Goal: Task Accomplishment & Management: Manage account settings

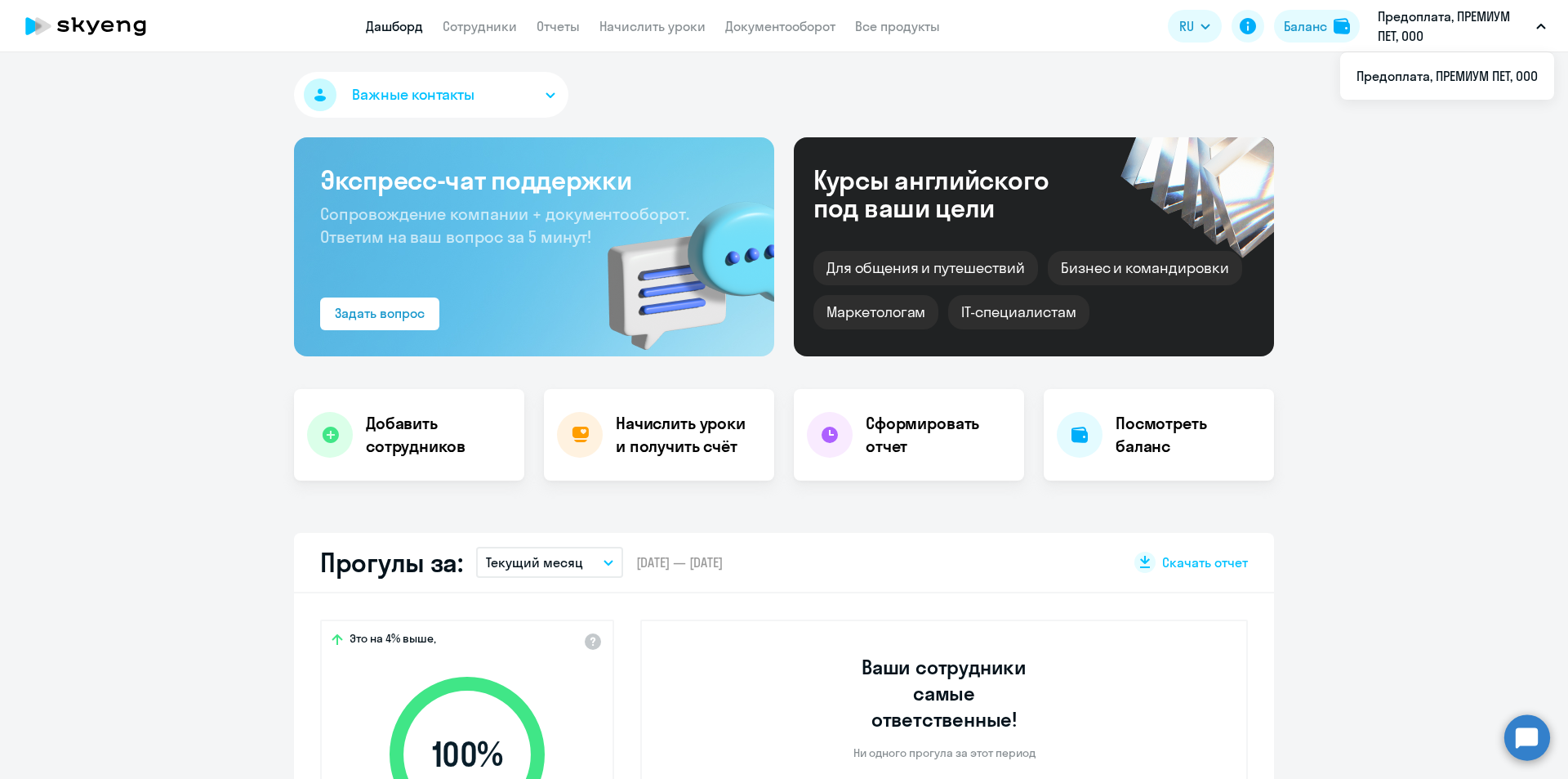
click at [1426, 37] on p "Предоплата, ПРЕМИУМ ПЕТ, ООО" at bounding box center [1454, 26] width 152 height 39
select select "30"
click at [458, 32] on link "Сотрудники" at bounding box center [479, 26] width 74 height 16
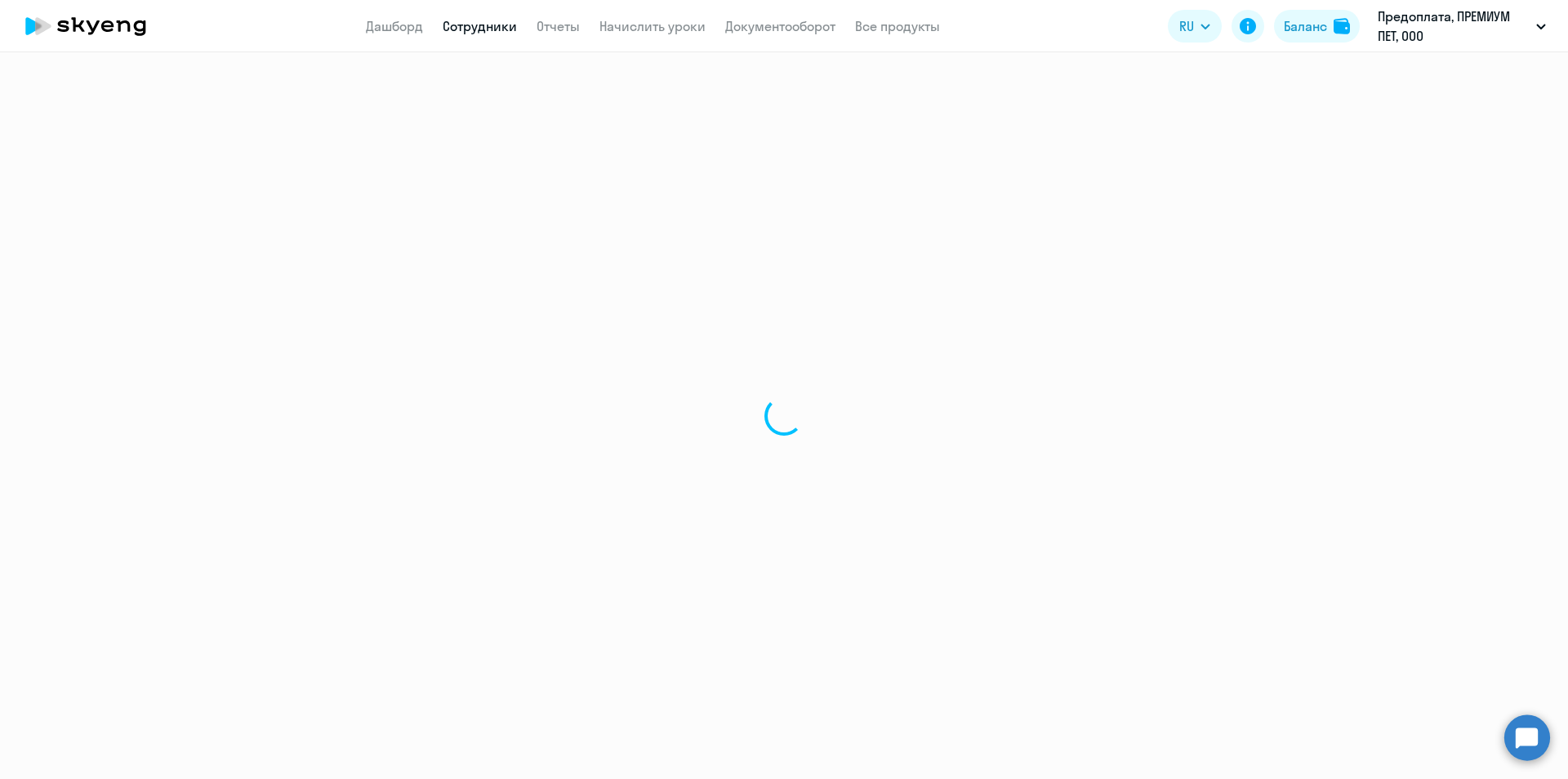
select select "30"
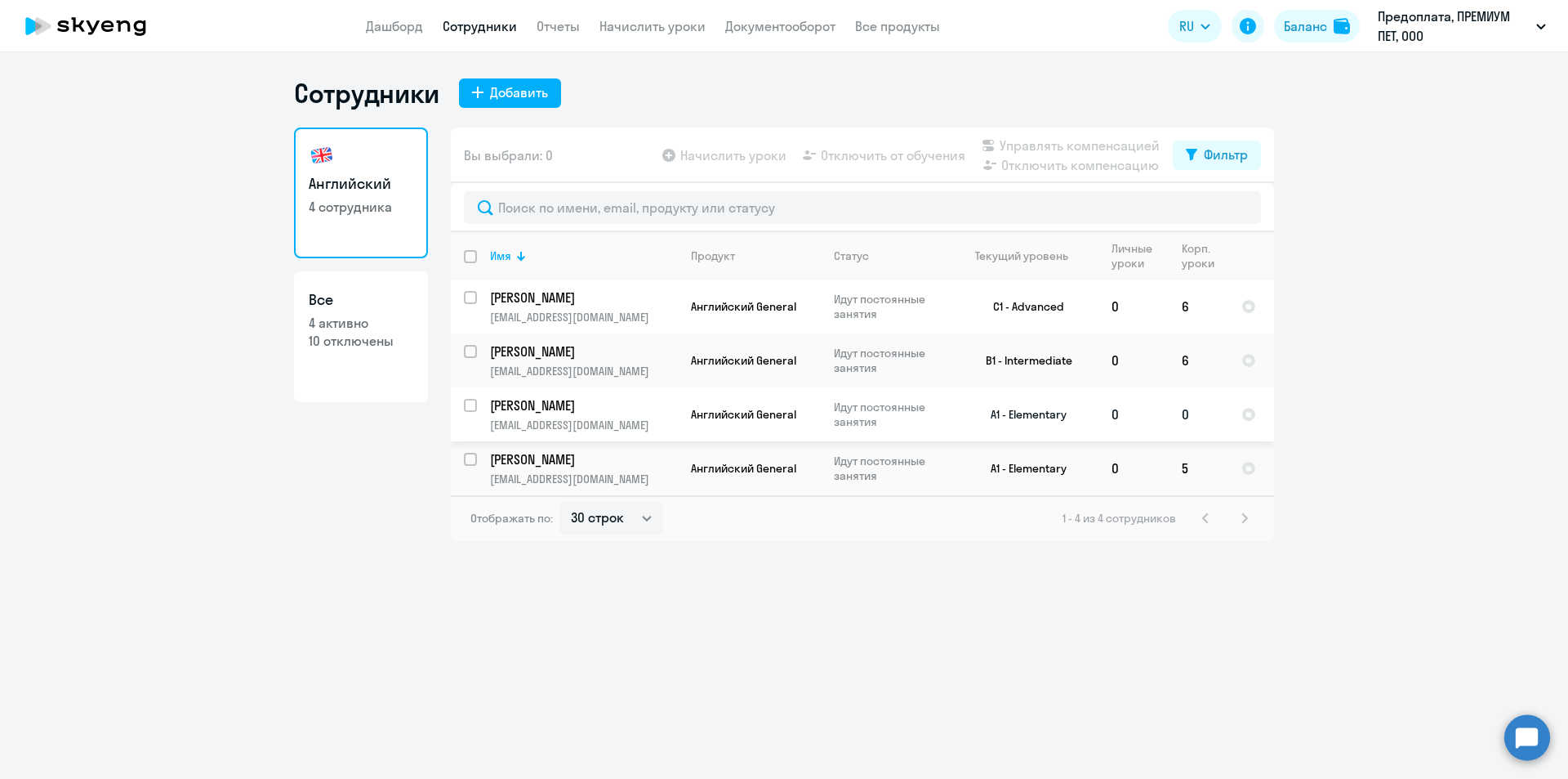
click at [1199, 429] on td "0" at bounding box center [1198, 414] width 60 height 54
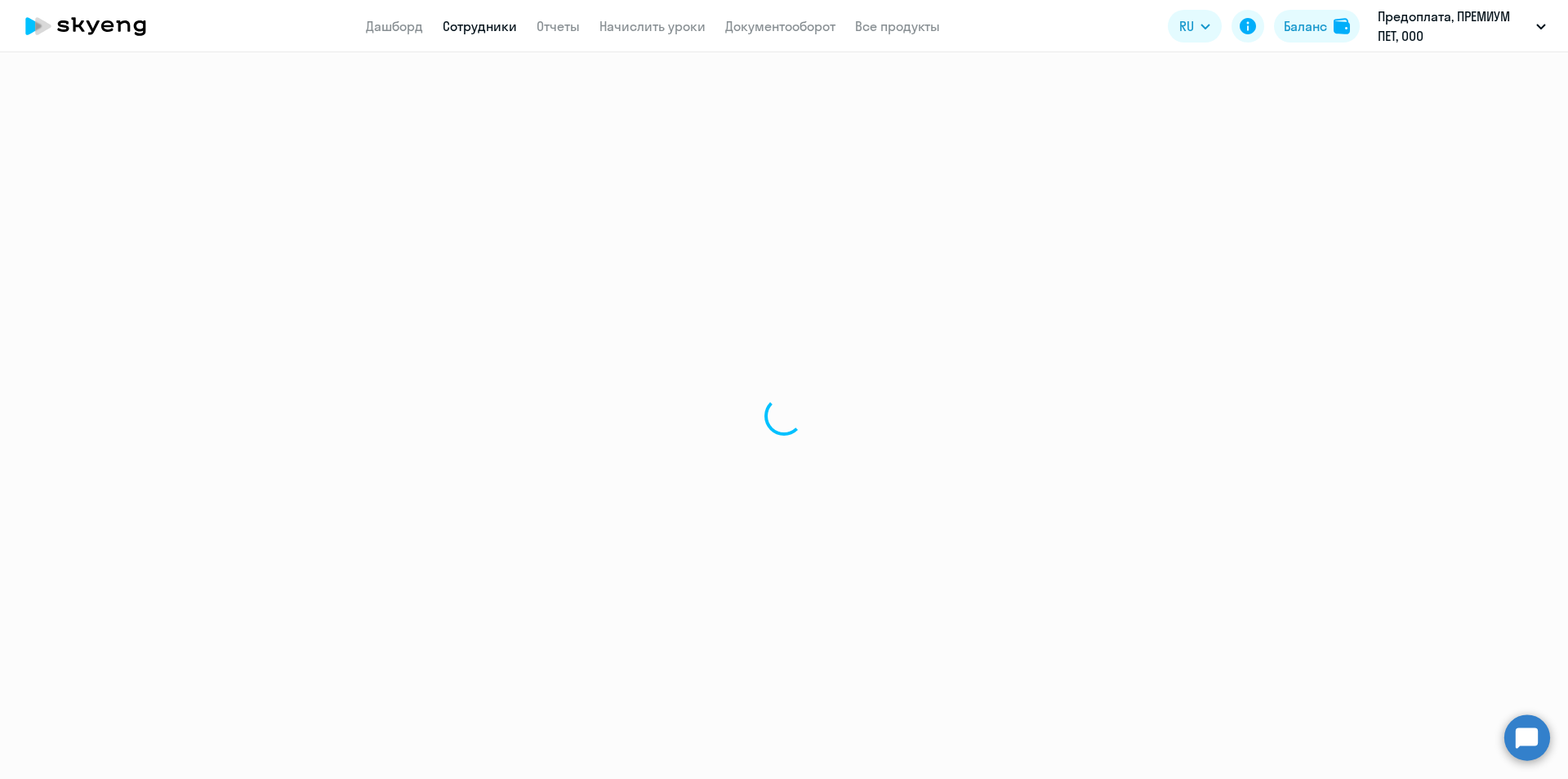
select select "english"
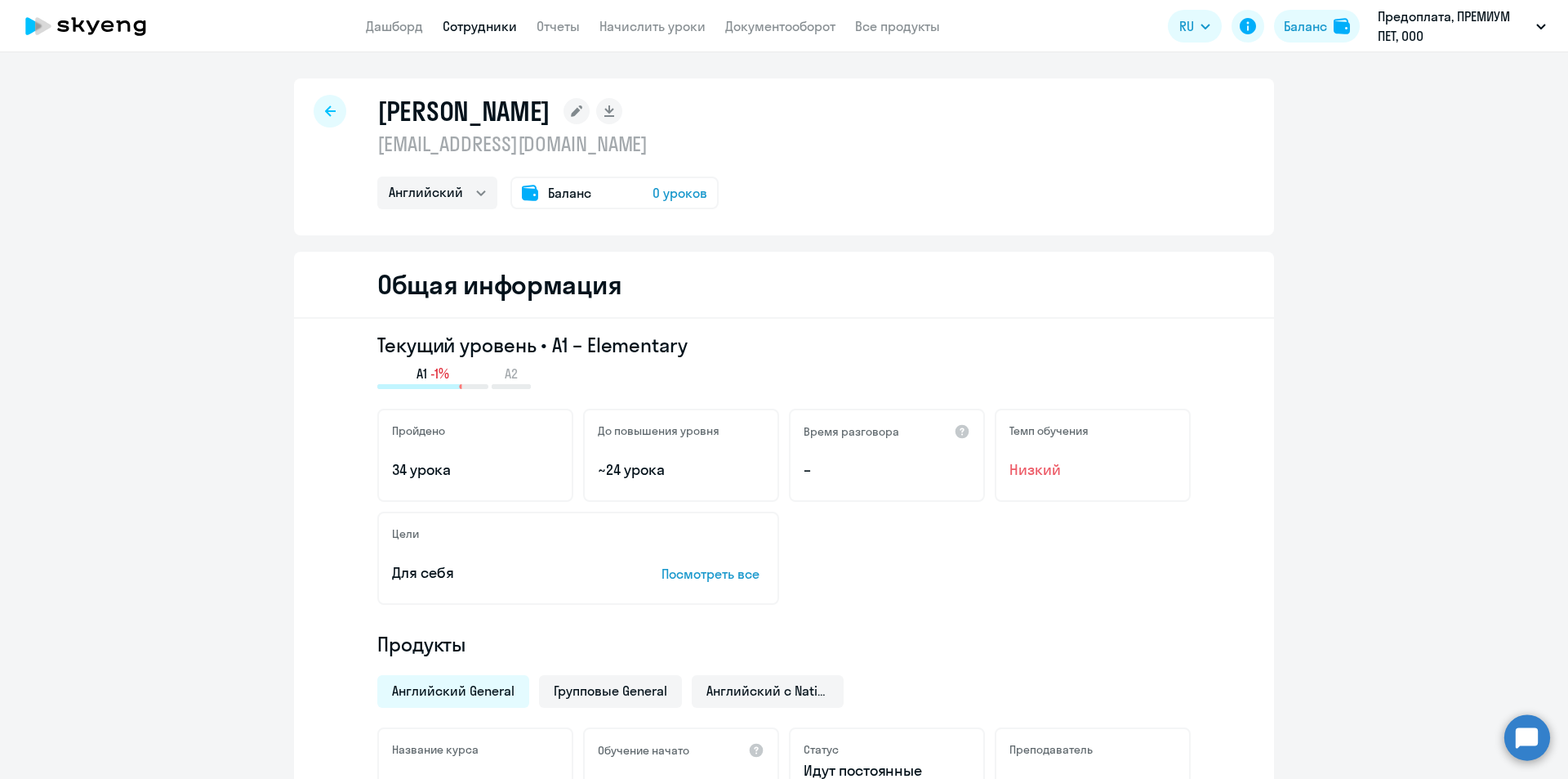
select select "30"
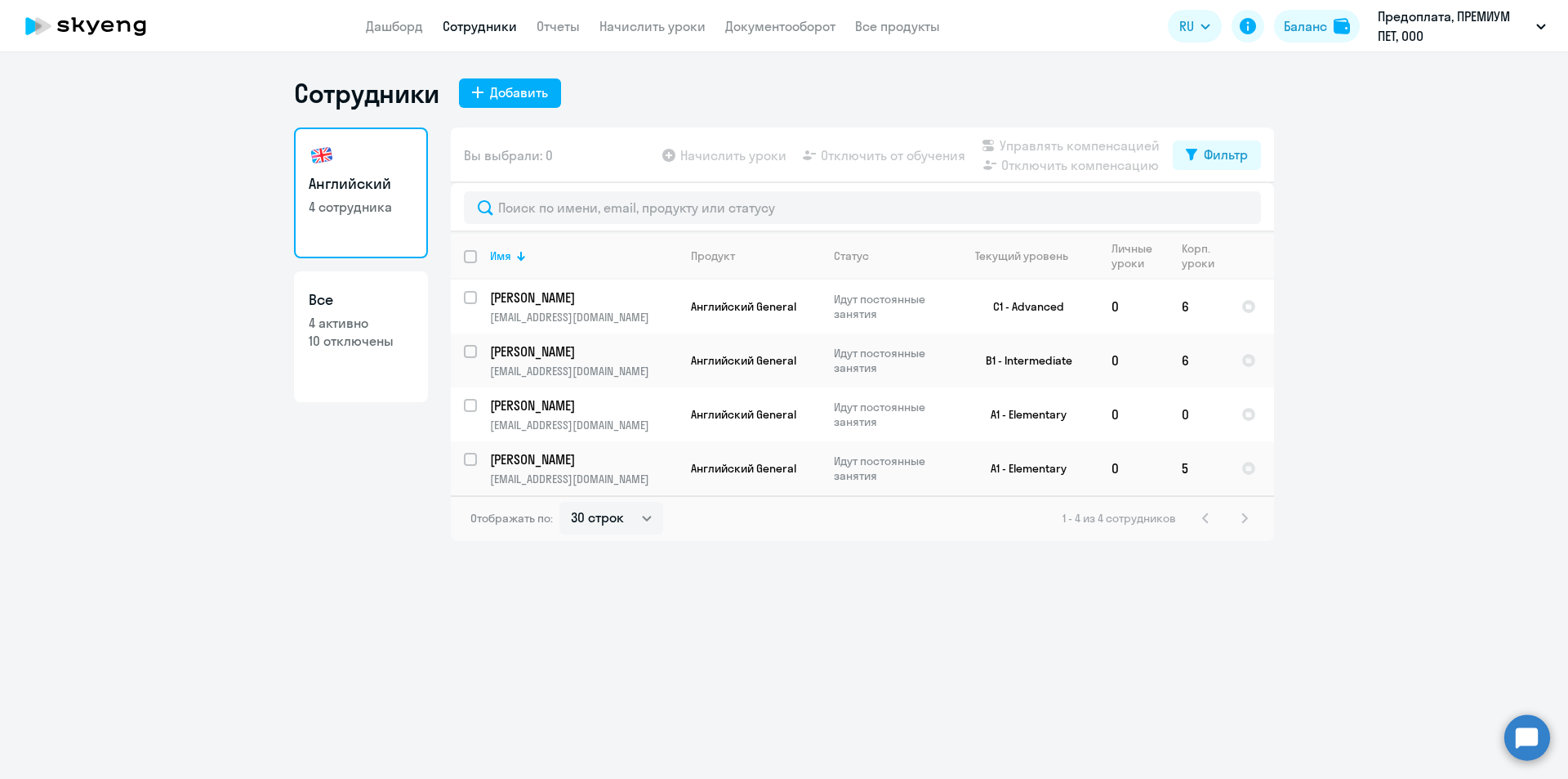
click at [643, 37] on app-header "Дашборд Сотрудники Отчеты Начислить уроки Документооборот Все продукты Дашборд …" at bounding box center [784, 26] width 1568 height 52
click at [651, 27] on link "Начислить уроки" at bounding box center [652, 26] width 107 height 16
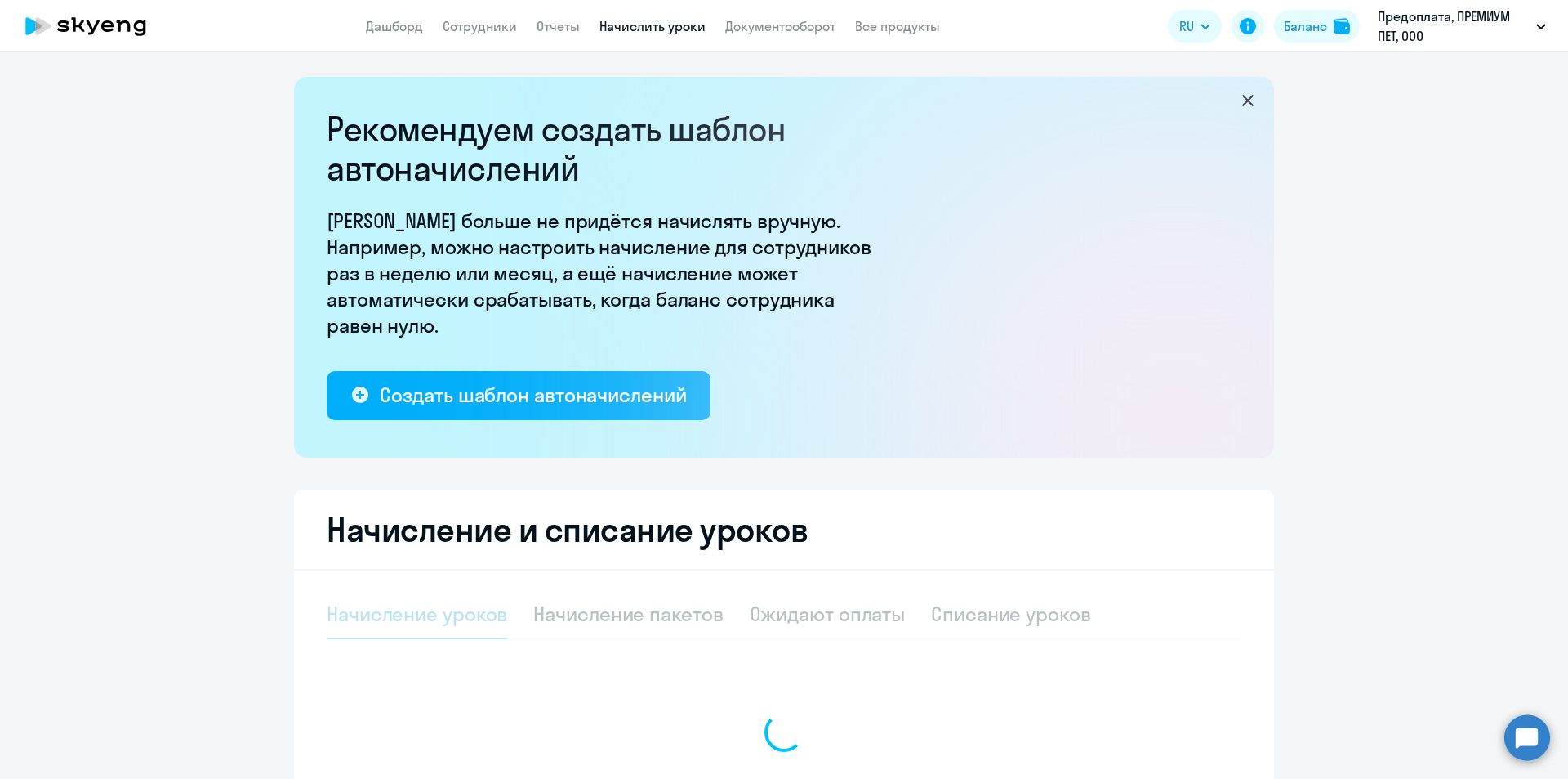
select select "10"
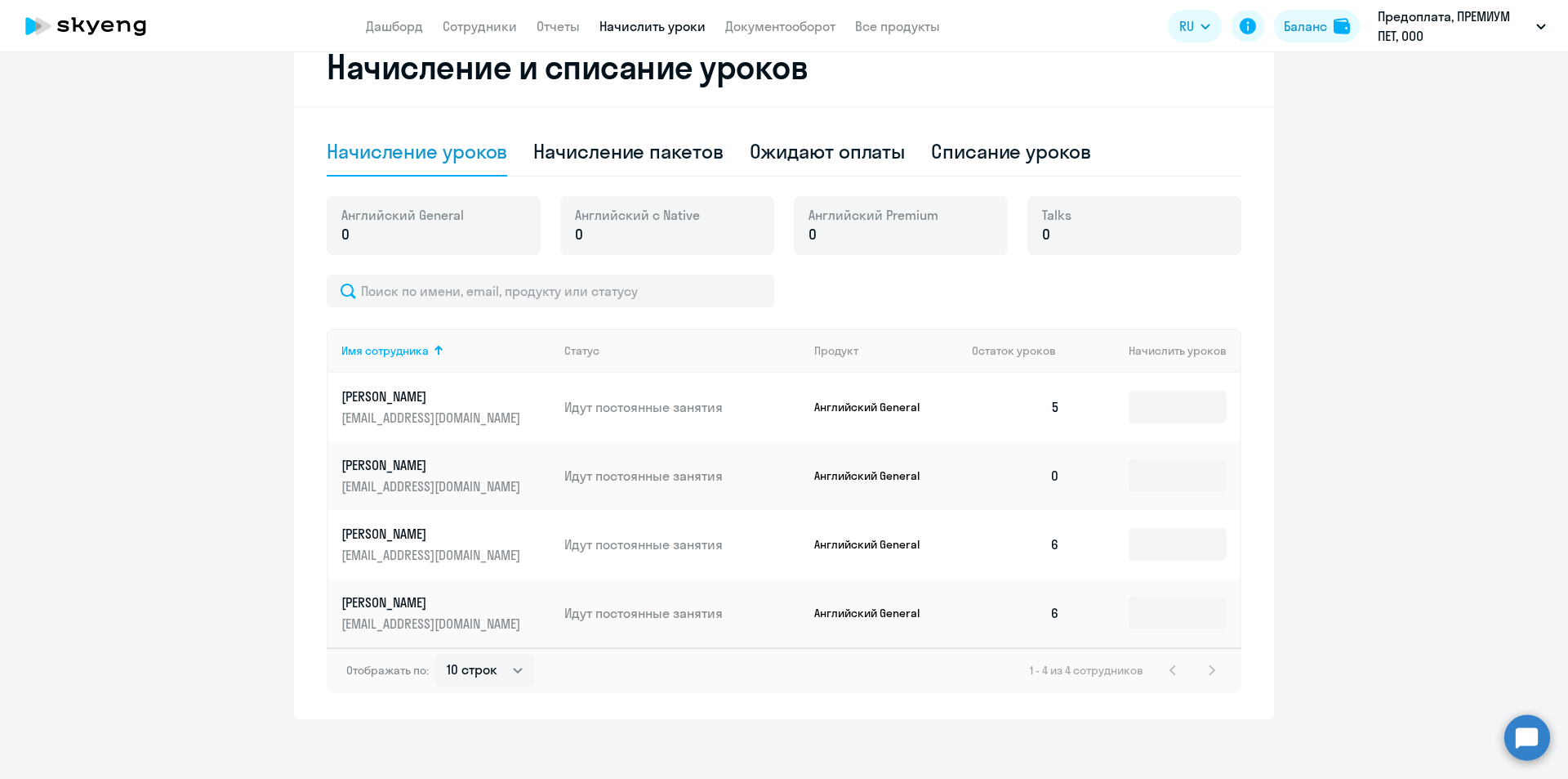
scroll to position [486, 0]
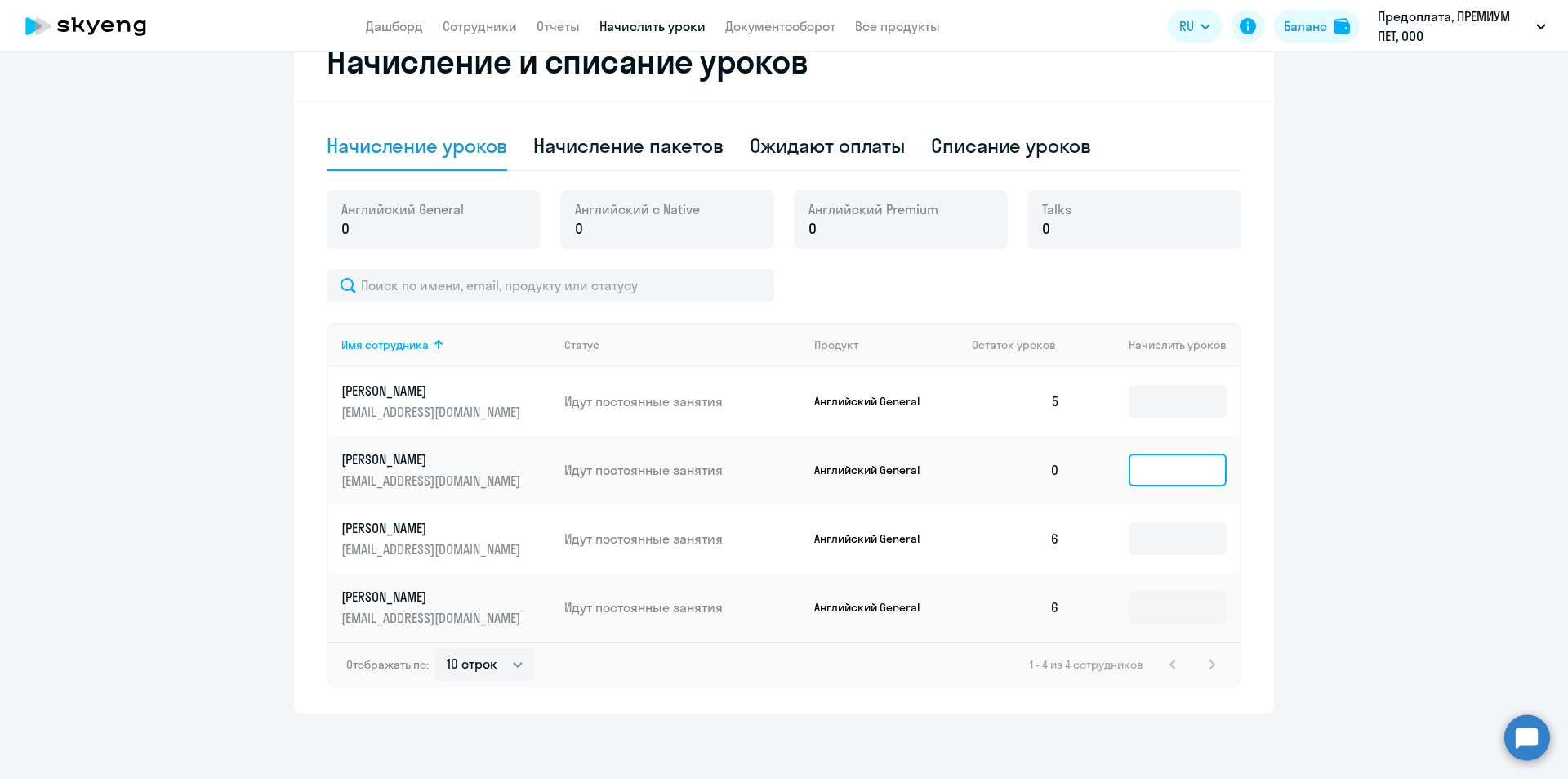
click at [1169, 453] on input at bounding box center [1178, 470] width 98 height 33
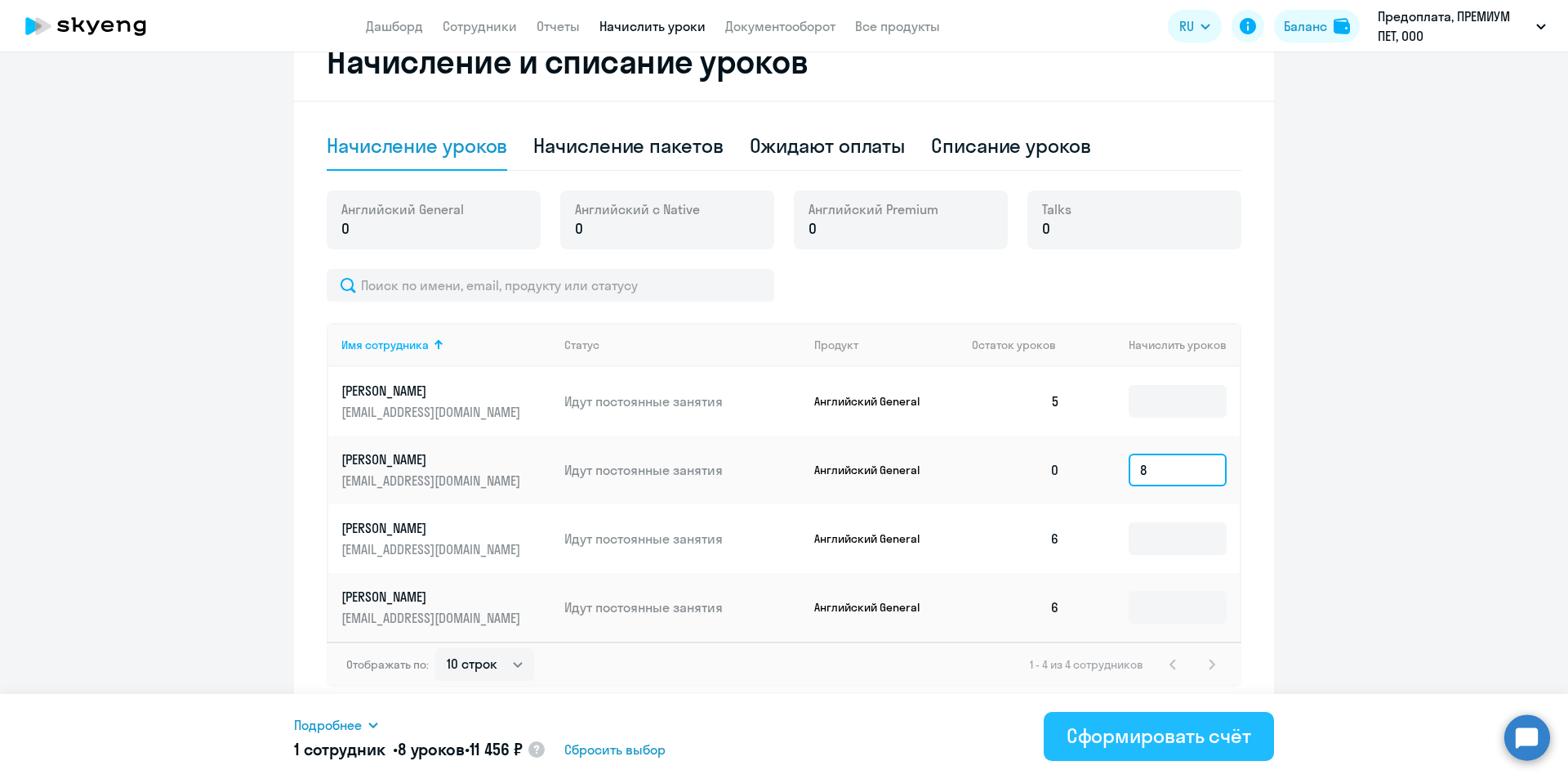
type input "8"
drag, startPoint x: 1097, startPoint y: 722, endPoint x: 1063, endPoint y: 697, distance: 42.2
click at [1096, 722] on div "Сформировать счёт" at bounding box center [1159, 735] width 184 height 26
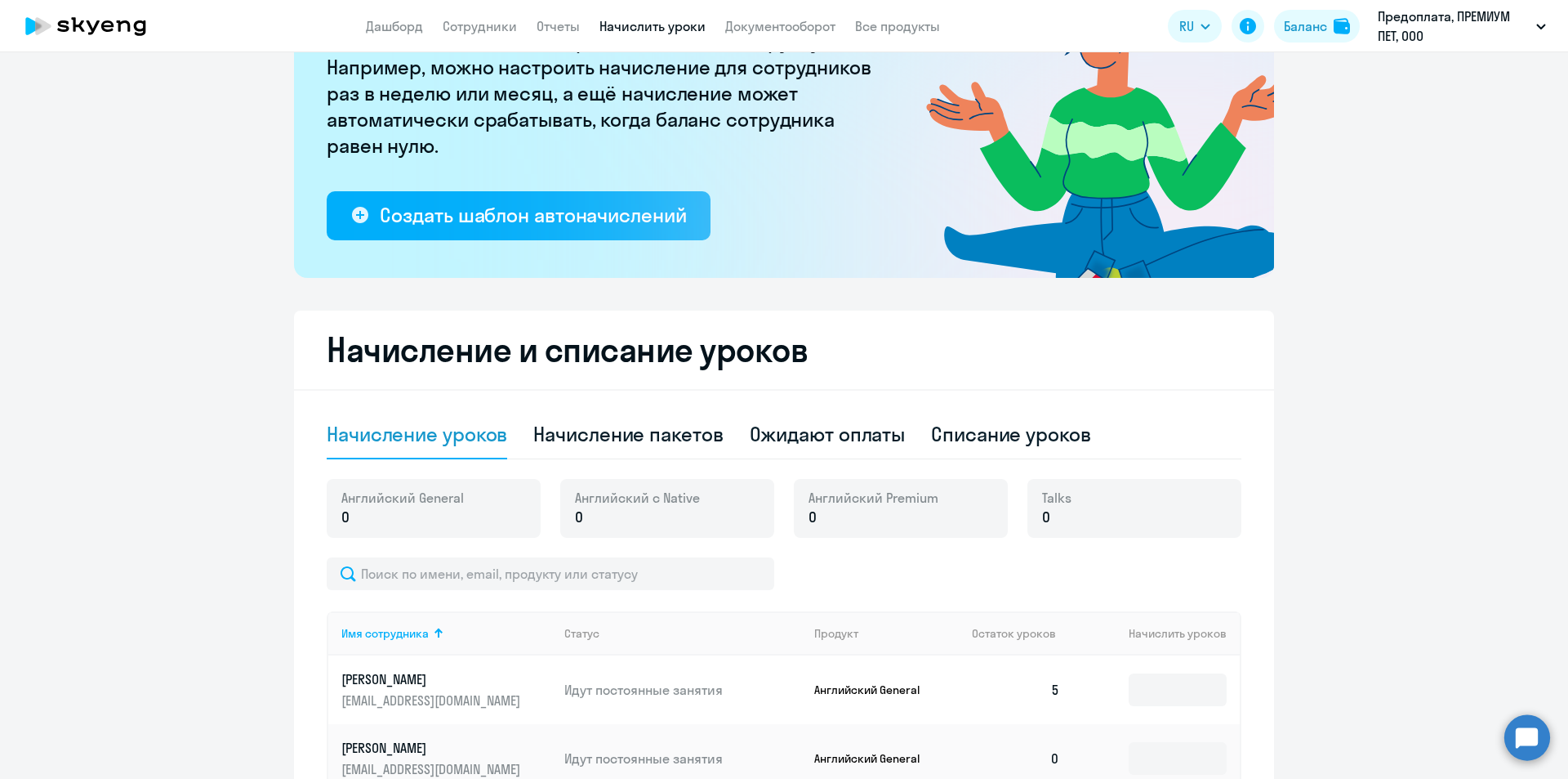
scroll to position [159, 0]
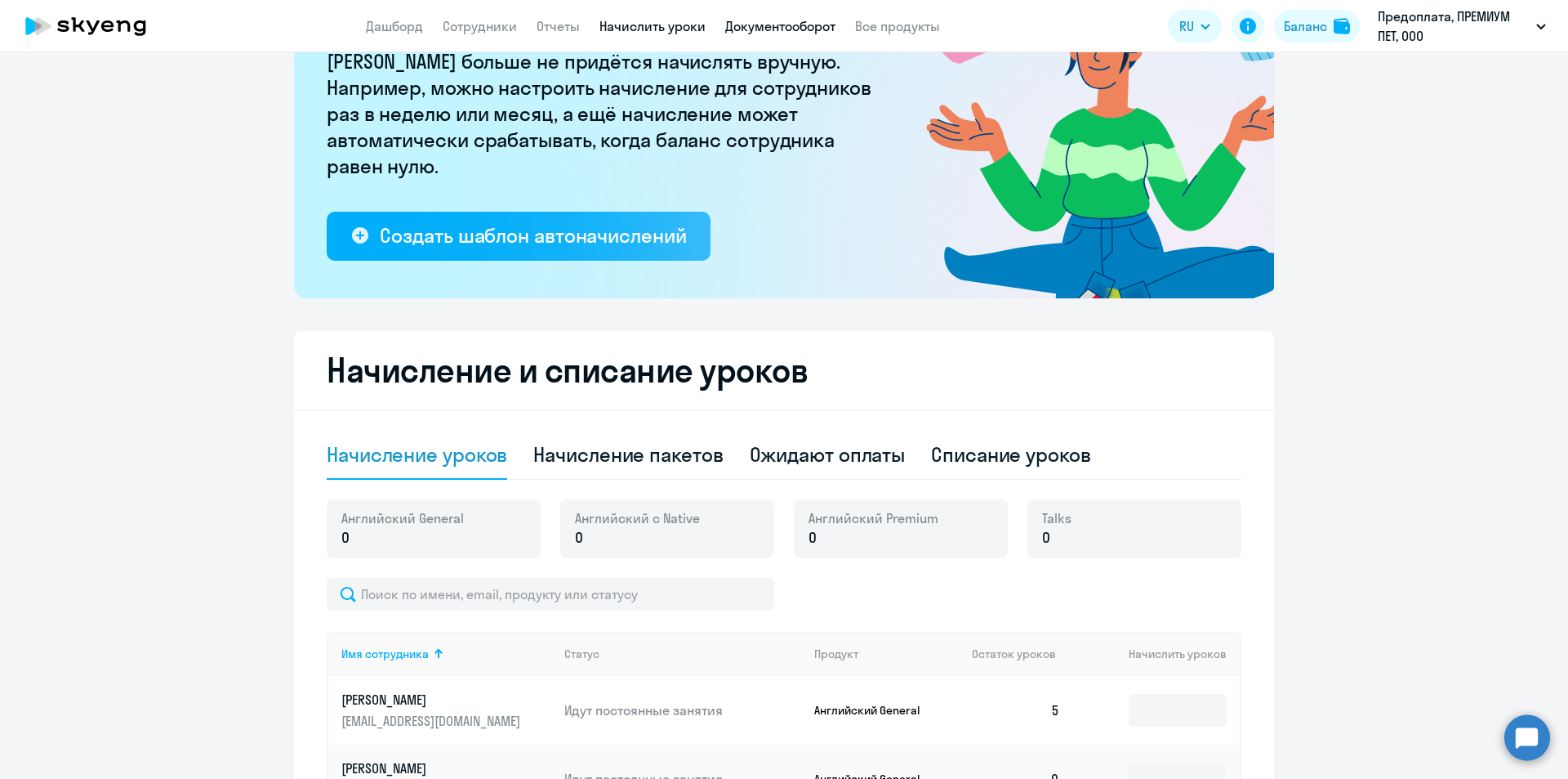
click at [784, 28] on link "Документооборот" at bounding box center [780, 26] width 110 height 16
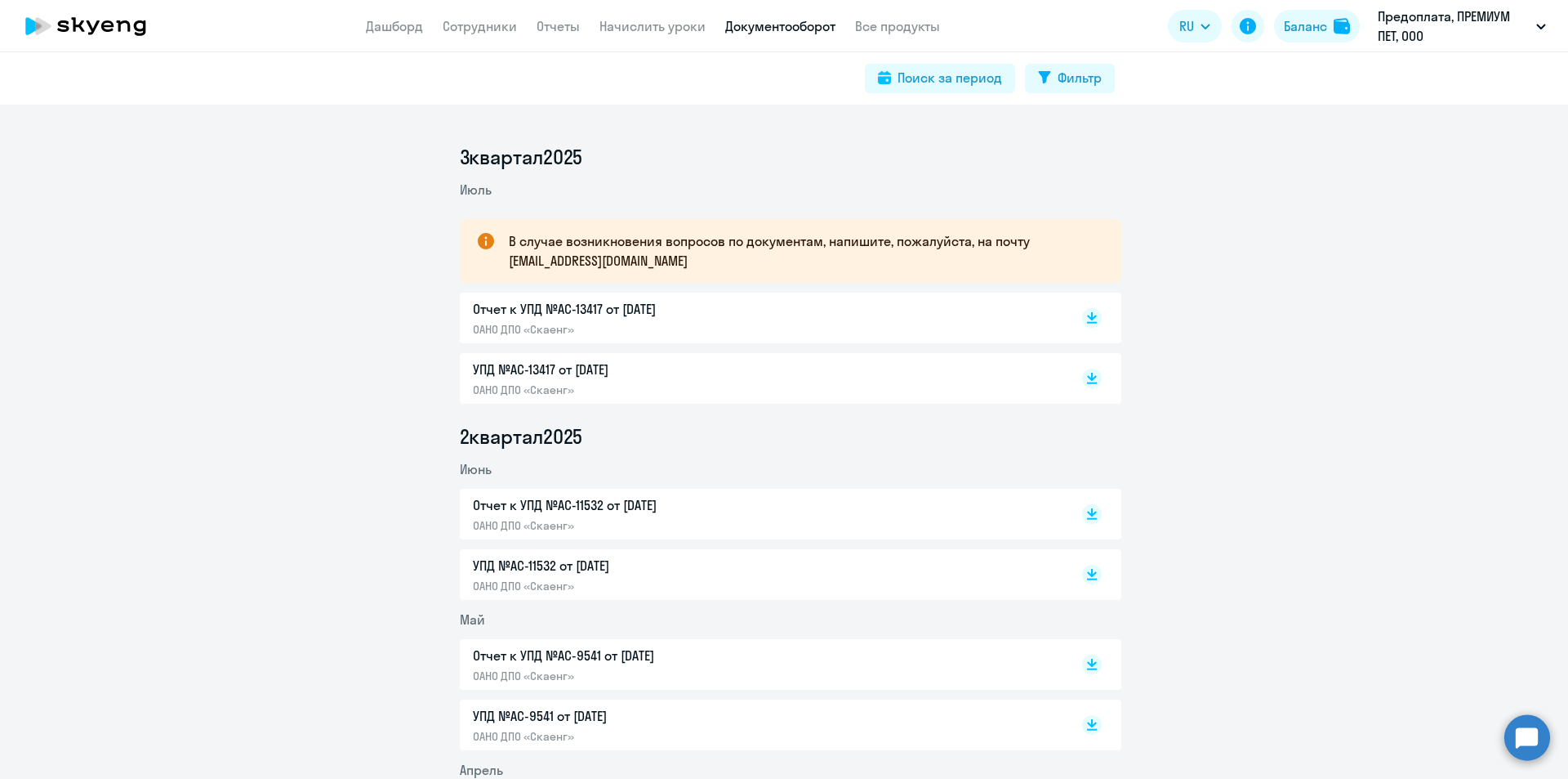
click at [631, 37] on app-header "Дашборд Сотрудники Отчеты Начислить уроки Документооборот Все продукты Дашборд …" at bounding box center [784, 26] width 1568 height 52
click at [643, 26] on link "Начислить уроки" at bounding box center [652, 26] width 107 height 16
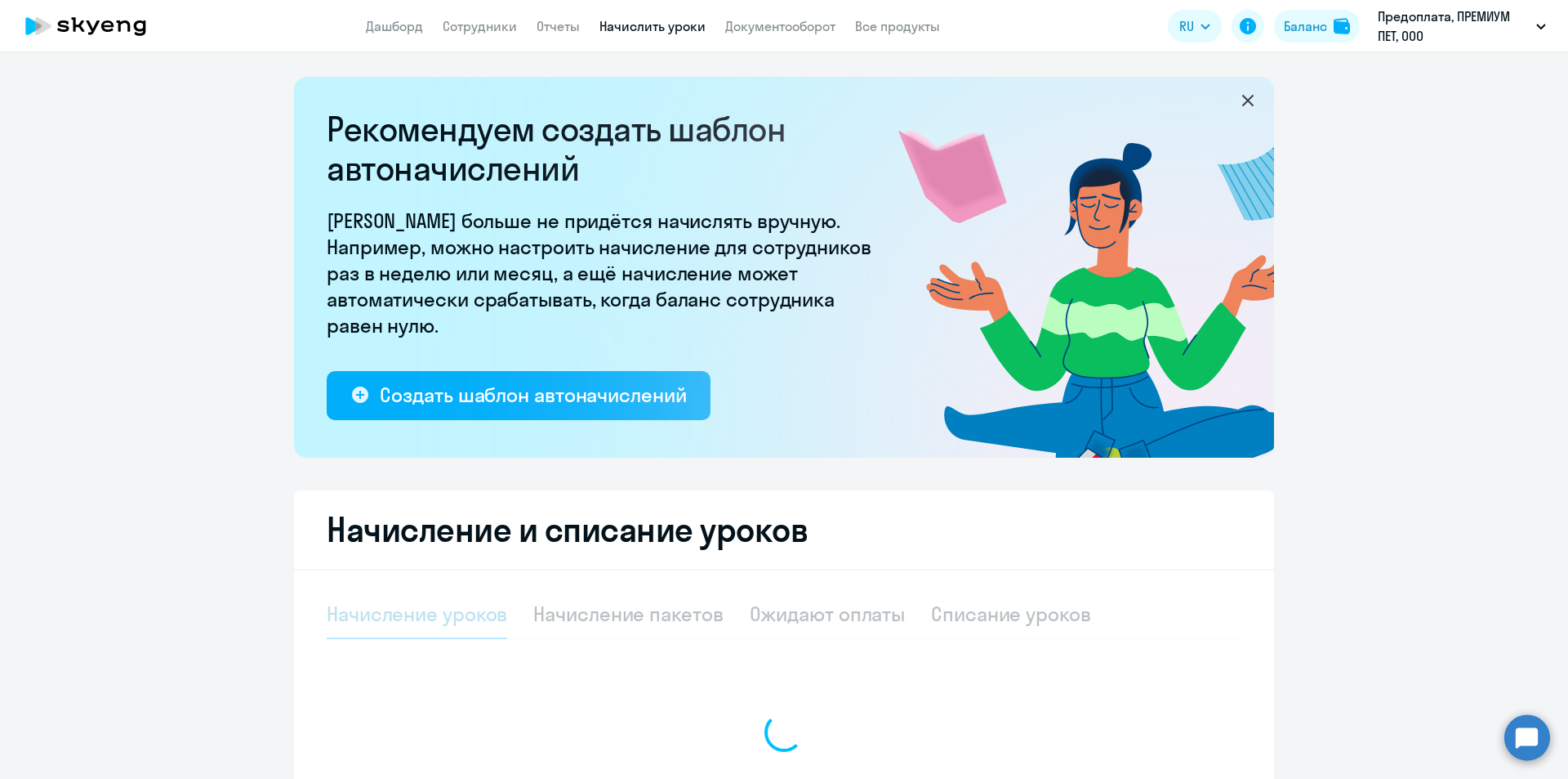
select select "10"
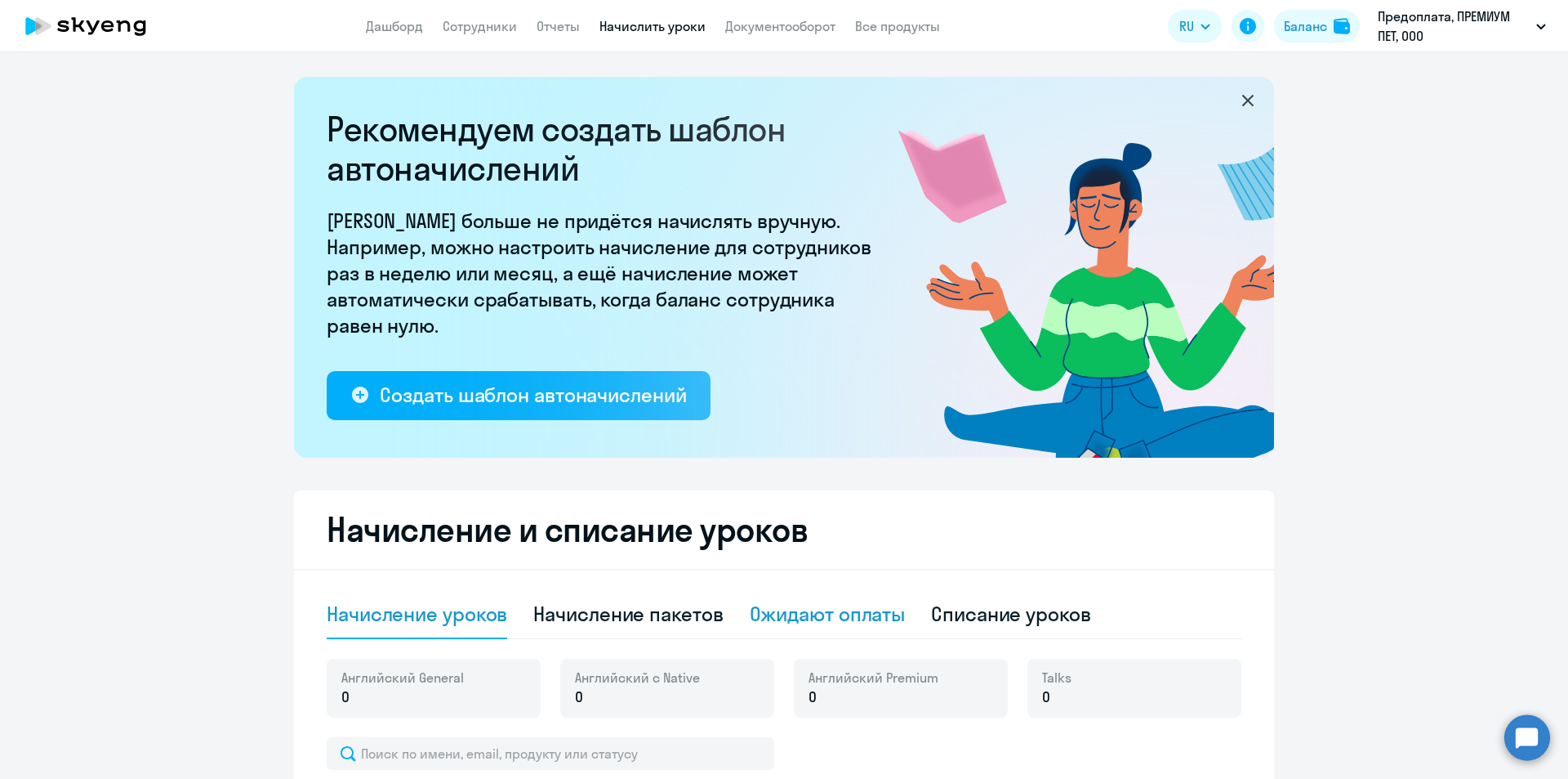
click at [864, 617] on div "Ожидают оплаты" at bounding box center [828, 613] width 156 height 26
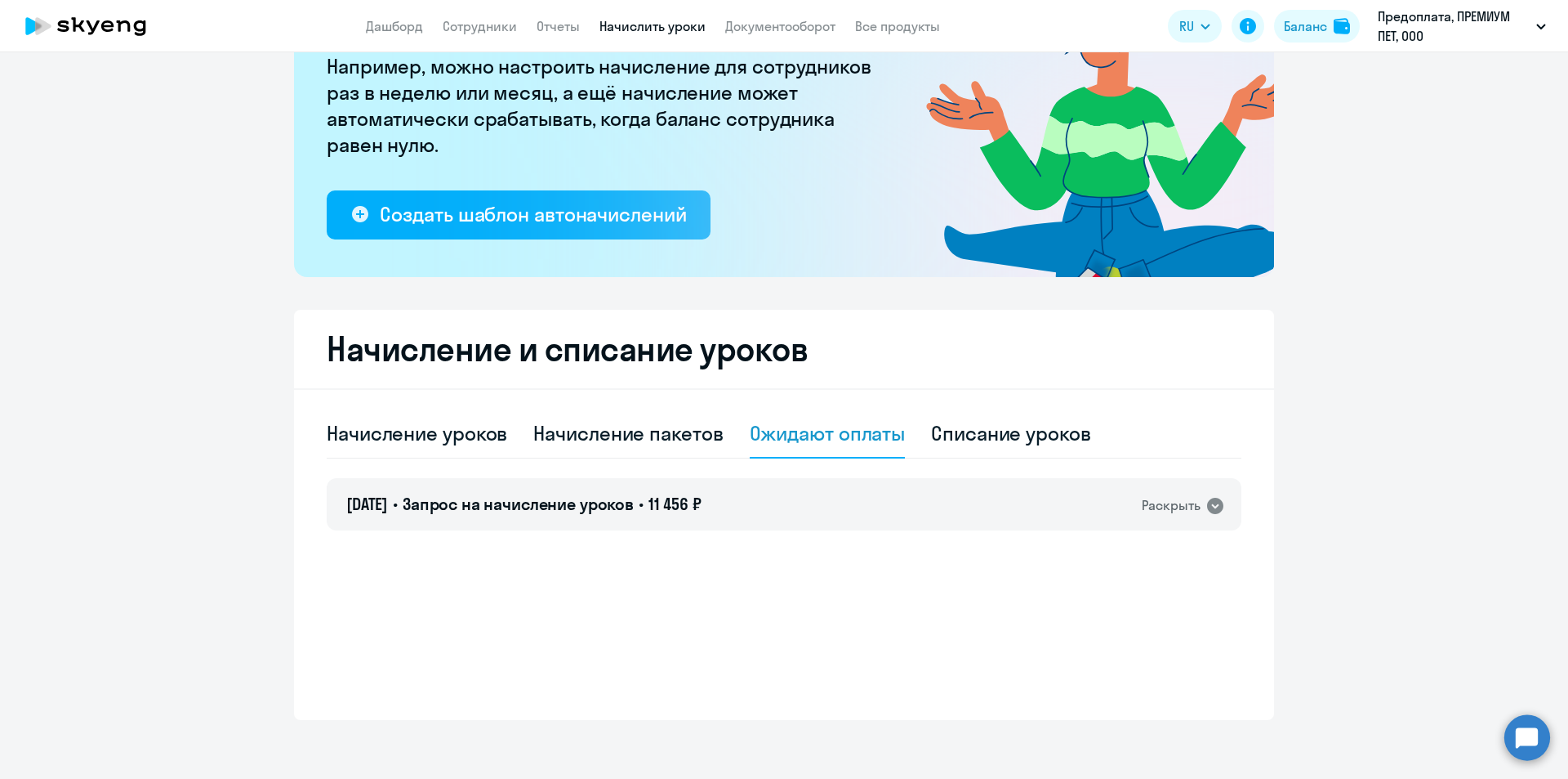
scroll to position [187, 0]
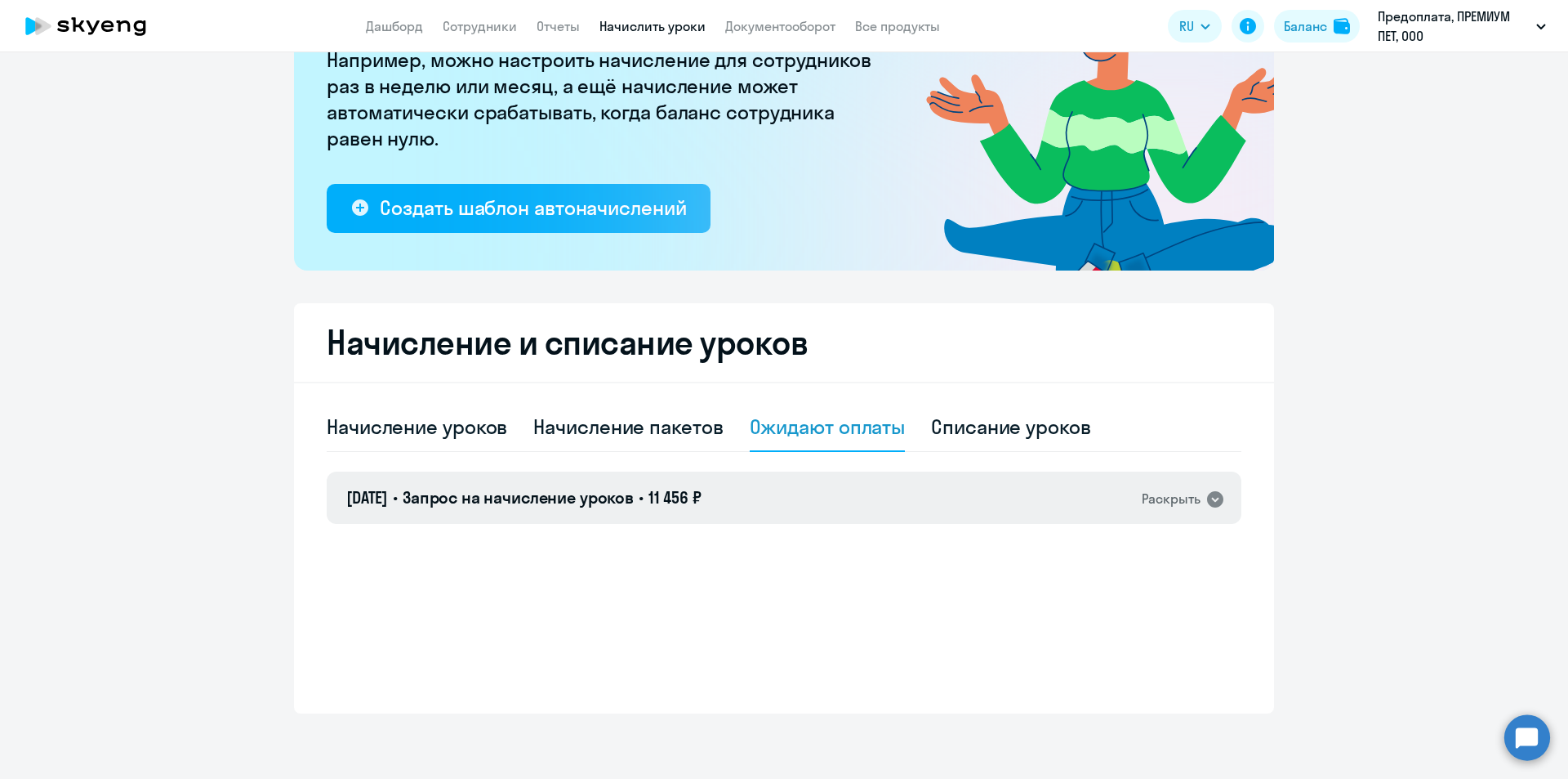
click at [853, 518] on div "14.08.2025 • Запрос на начисление уроков • 11 456 ₽ Раскрыть" at bounding box center [784, 498] width 915 height 52
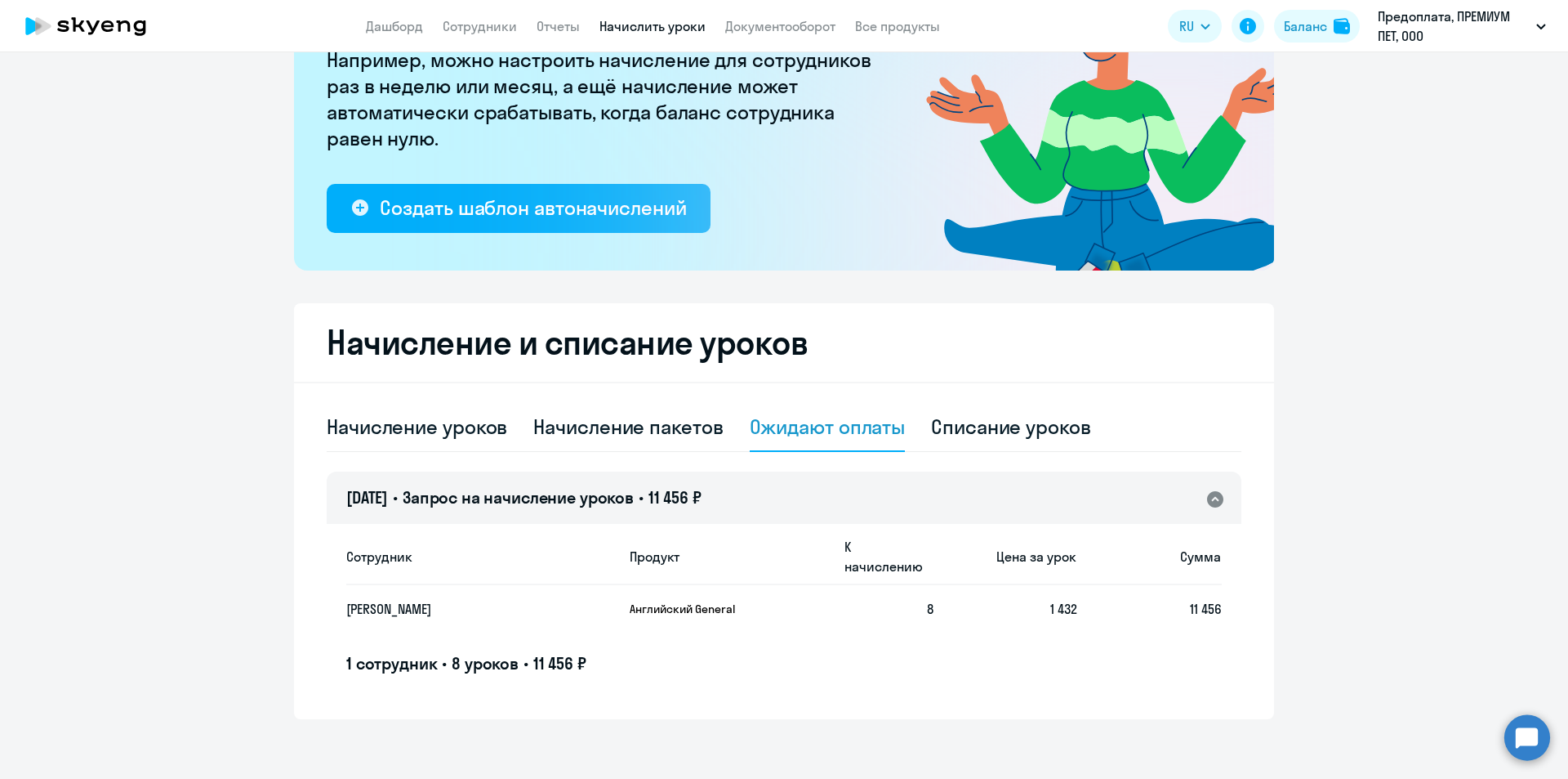
click at [855, 489] on div "14.08.2025 • Запрос на начисление уроков • 11 456 ₽ Раскрыть" at bounding box center [784, 498] width 915 height 52
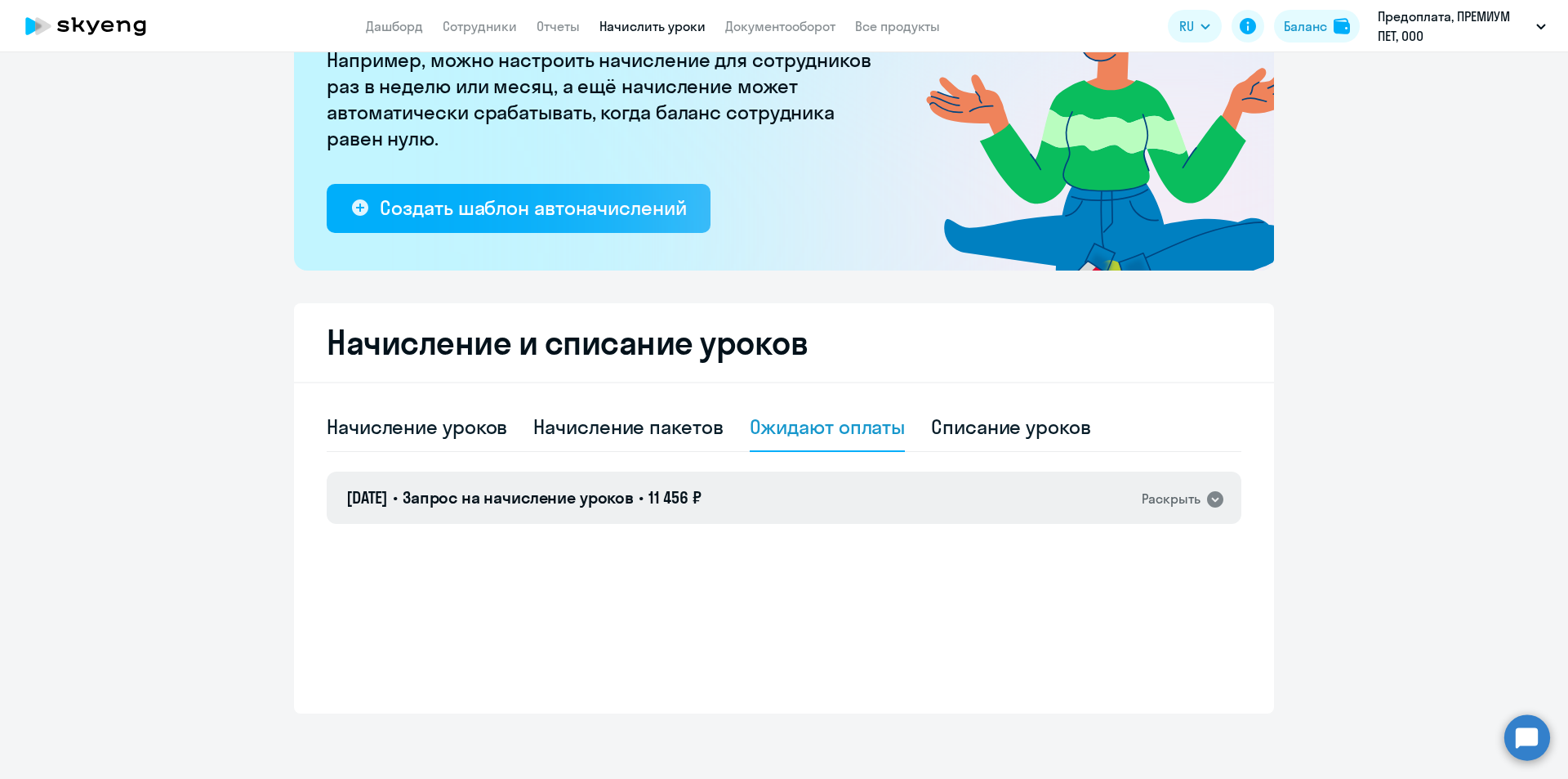
click at [855, 489] on div "14.08.2025 • Запрос на начисление уроков • 11 456 ₽ Раскрыть" at bounding box center [784, 498] width 915 height 52
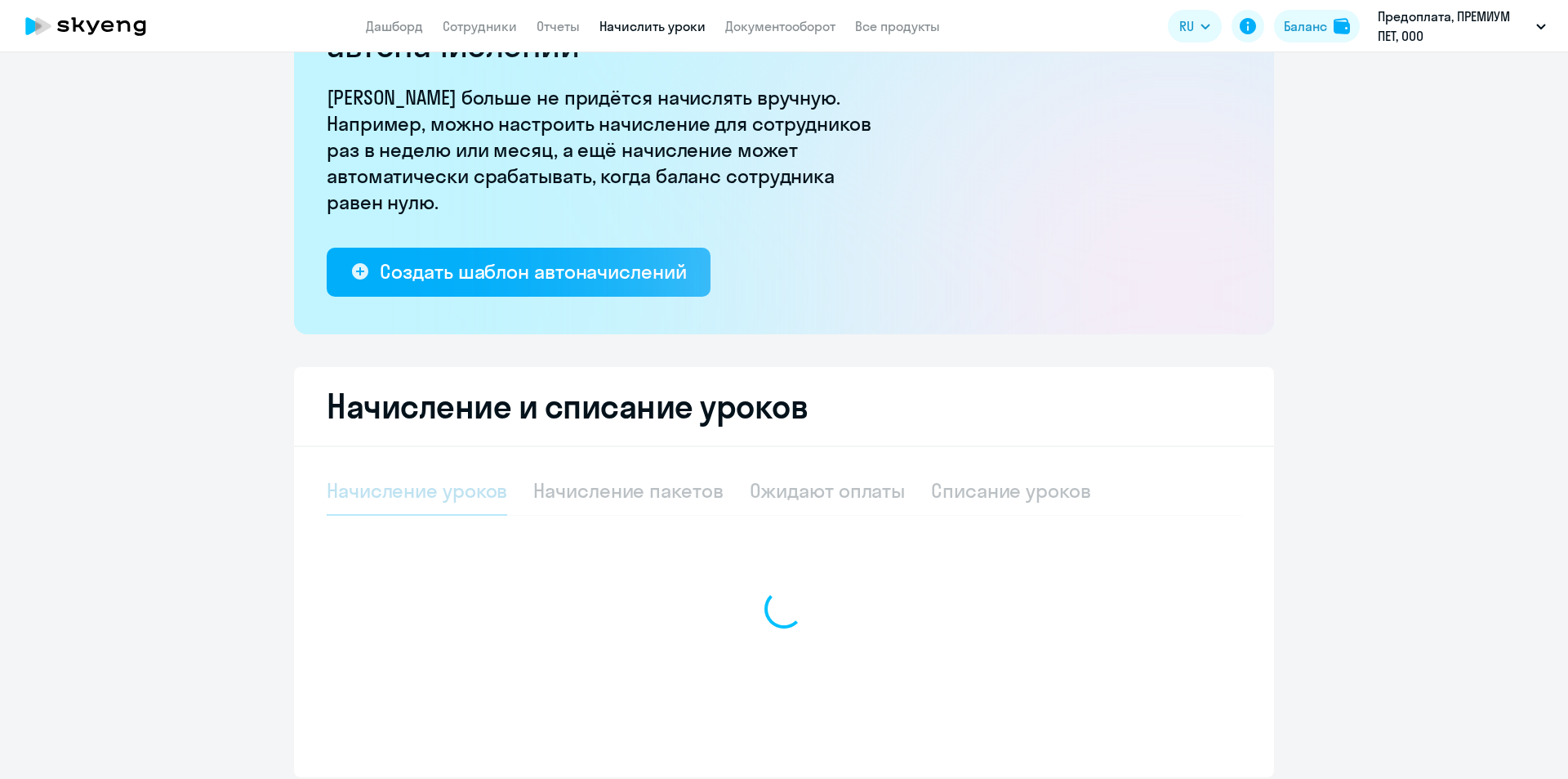
select select "10"
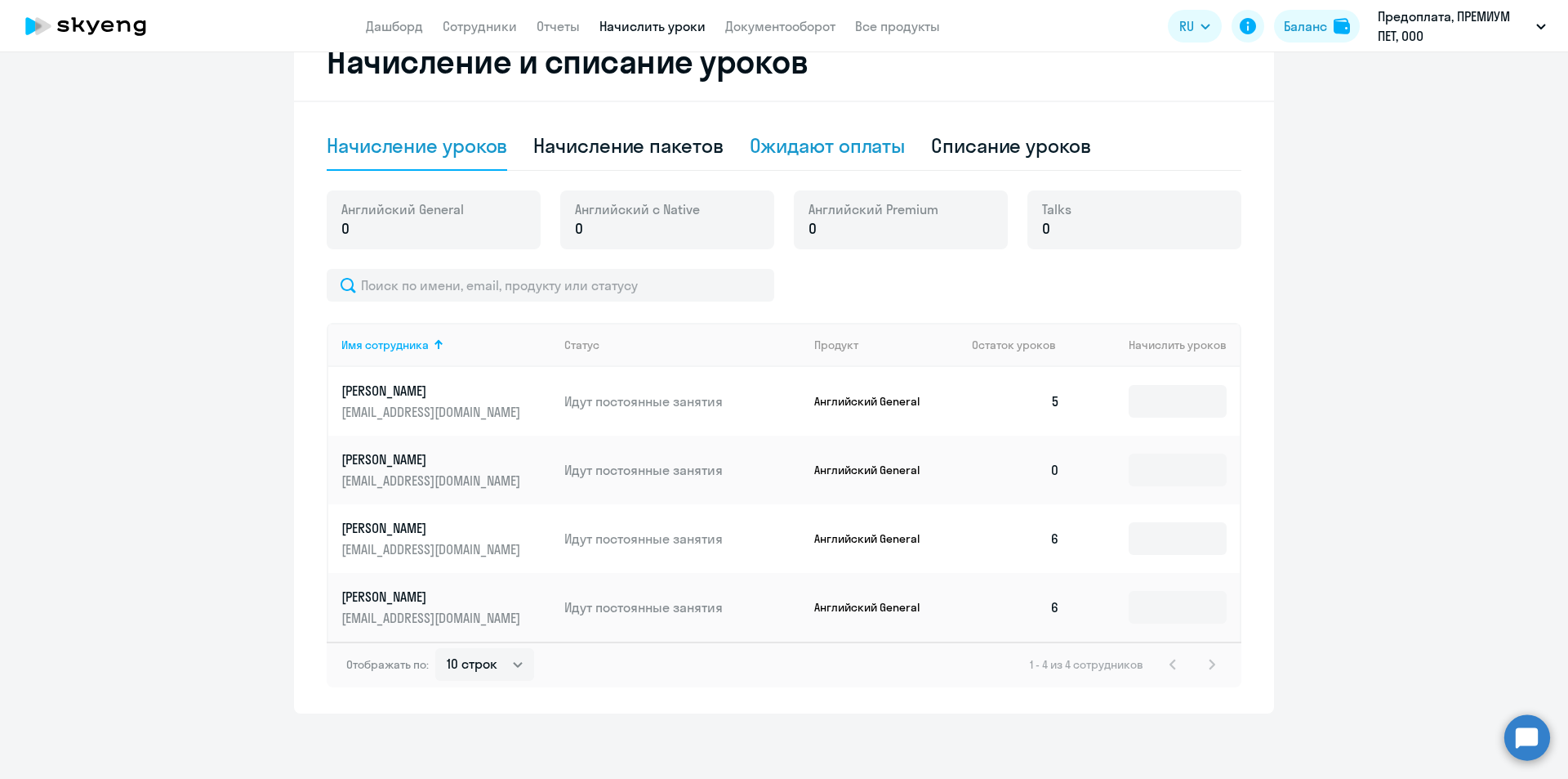
scroll to position [486, 0]
click at [816, 146] on div "Ожидают оплаты" at bounding box center [828, 146] width 156 height 49
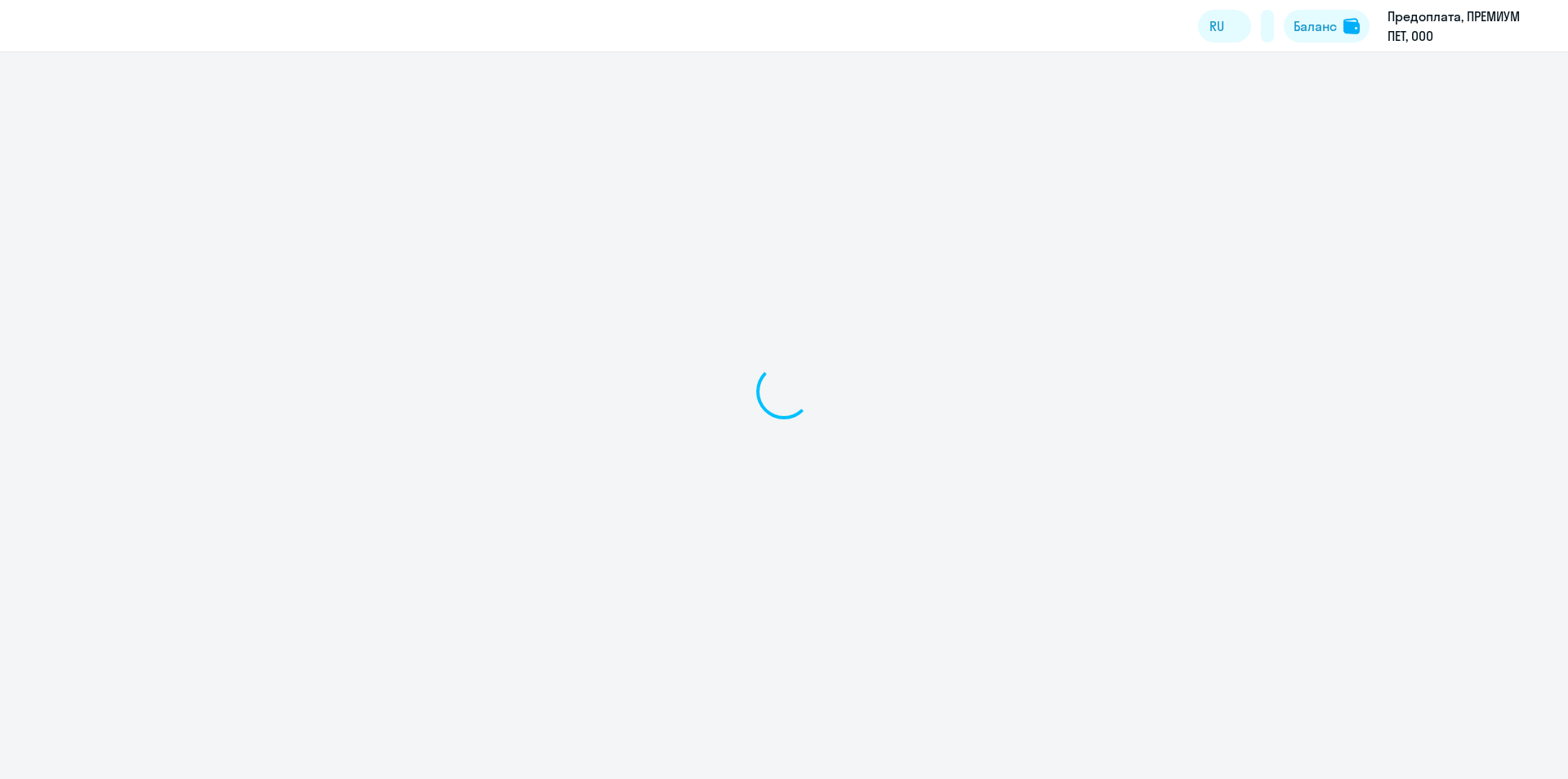
select select "10"
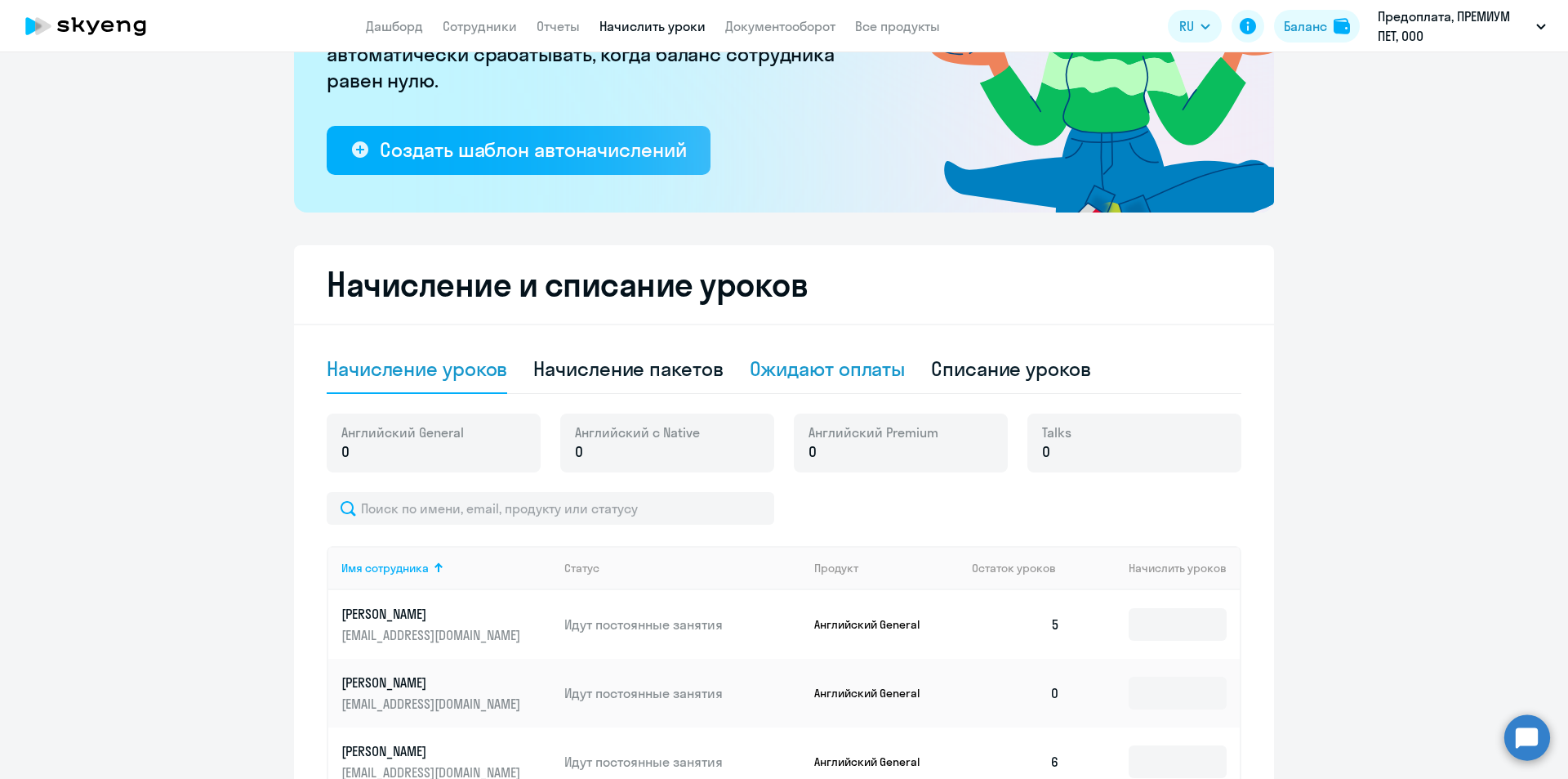
click at [809, 376] on div "Ожидают оплаты" at bounding box center [828, 368] width 156 height 26
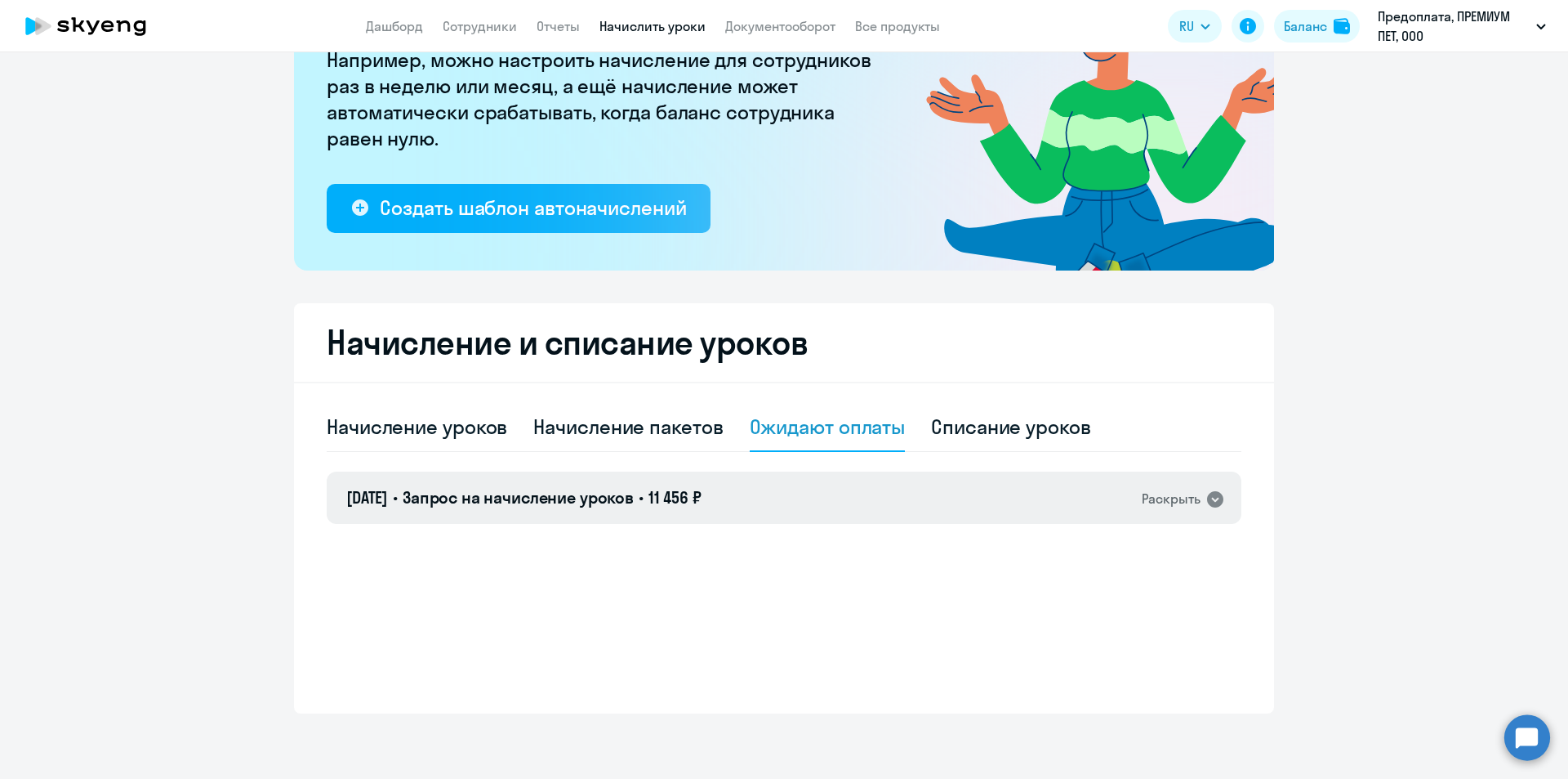
click at [702, 499] on span "11 456 ₽" at bounding box center [674, 497] width 53 height 20
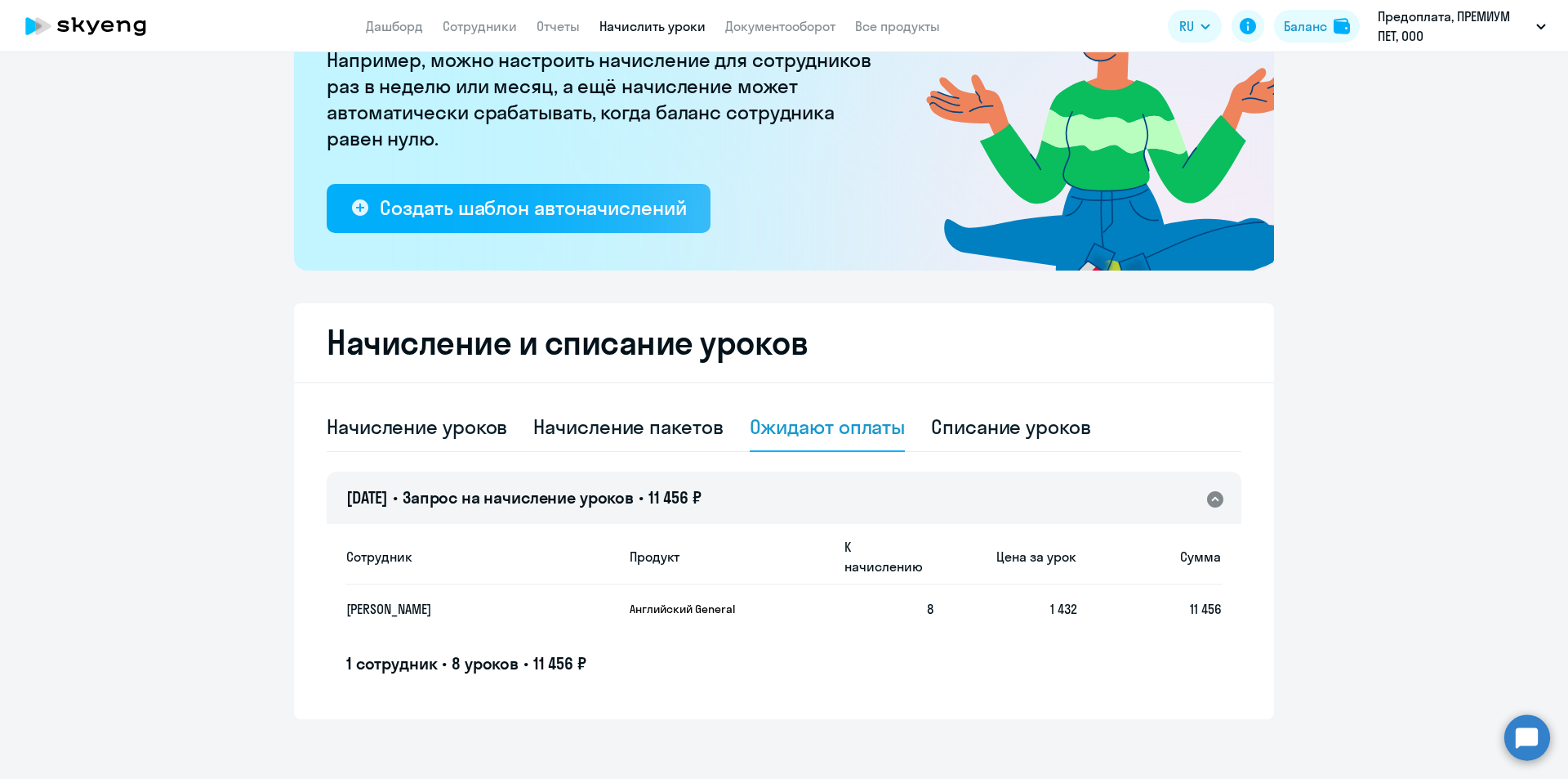
click at [705, 612] on td "Английский General" at bounding box center [724, 608] width 215 height 47
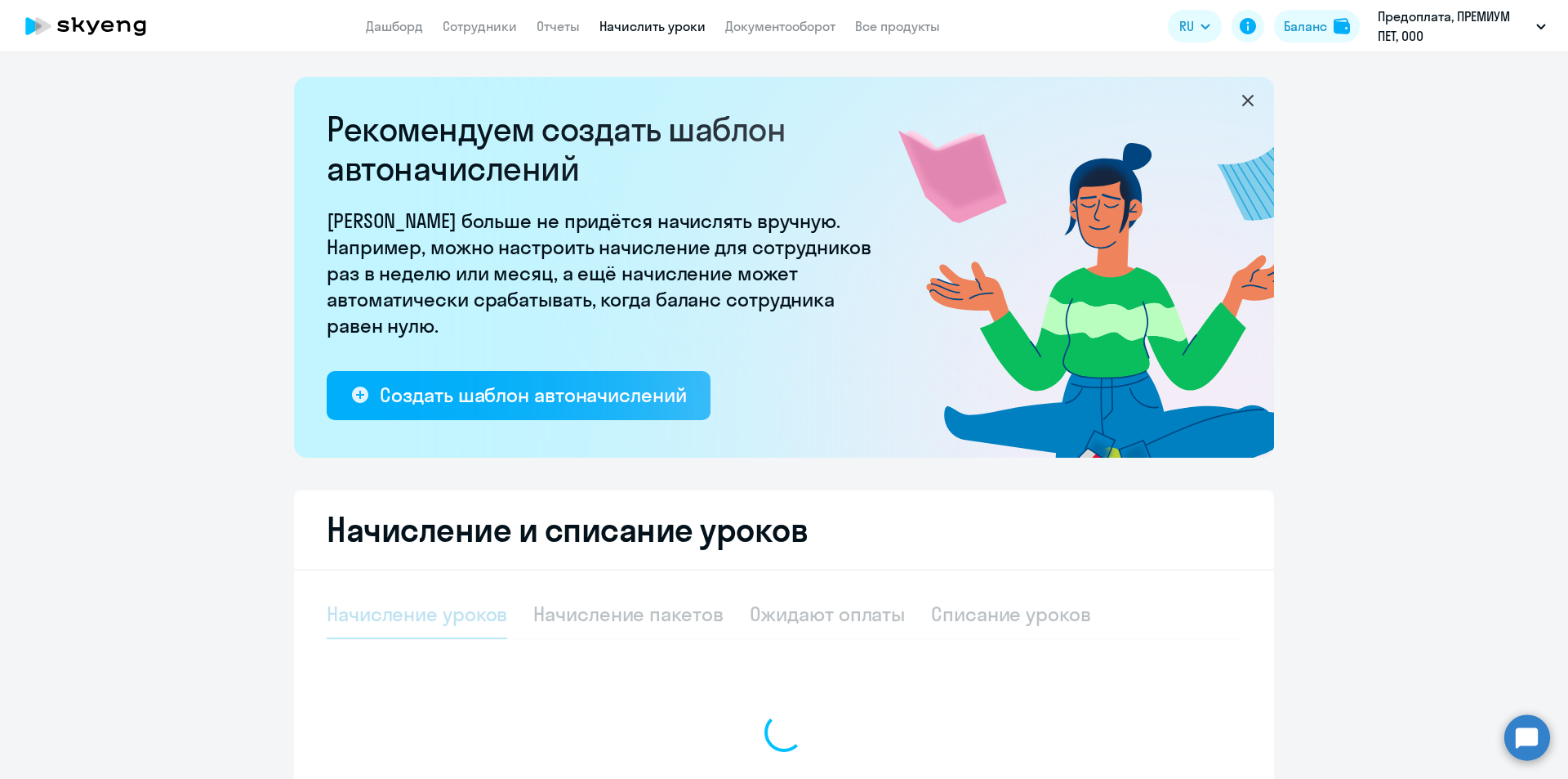
select select "10"
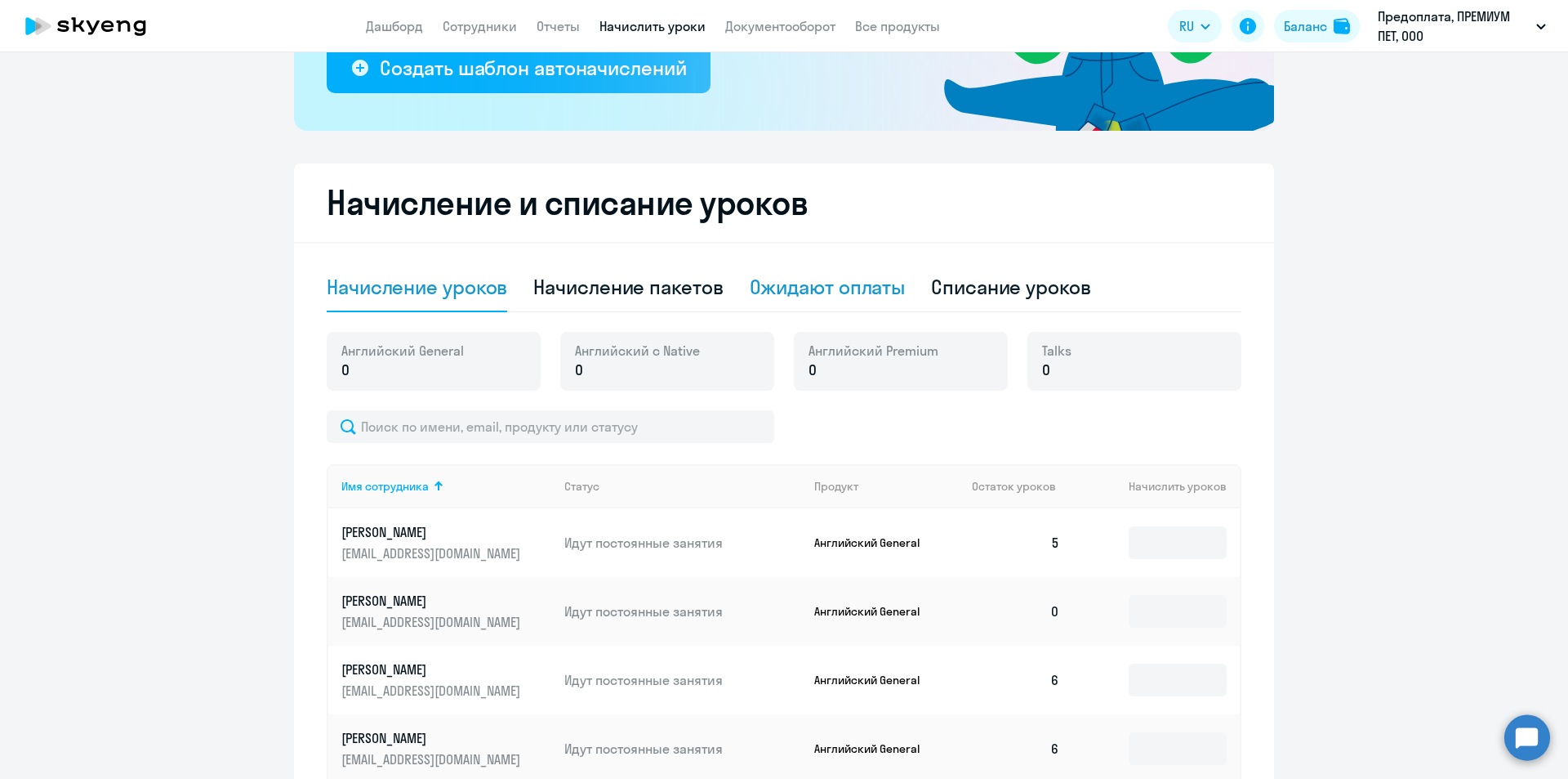
click at [834, 291] on div "Ожидают оплаты" at bounding box center [828, 286] width 156 height 26
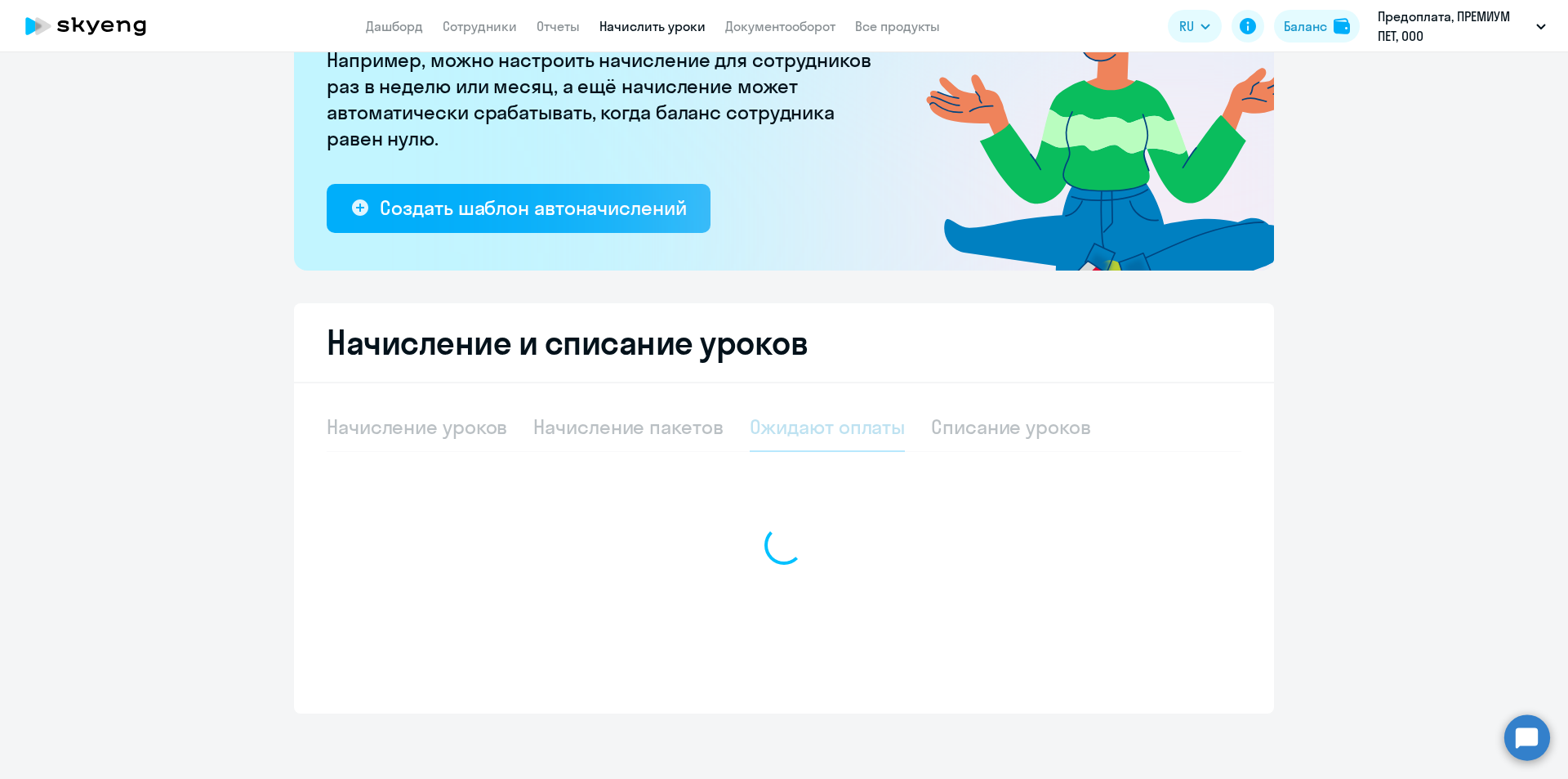
scroll to position [187, 0]
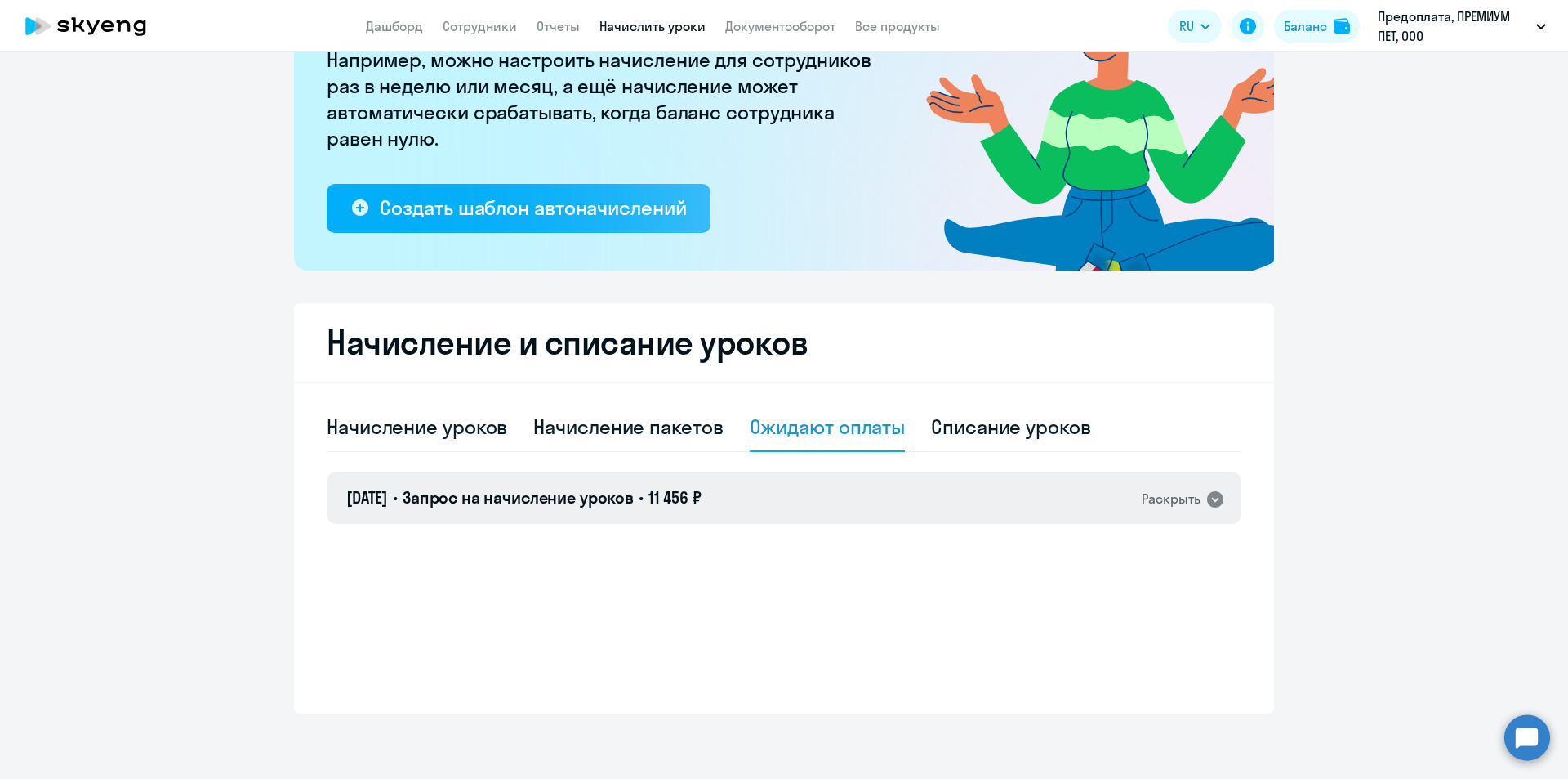
click at [702, 488] on span "11 456 ₽" at bounding box center [674, 497] width 53 height 20
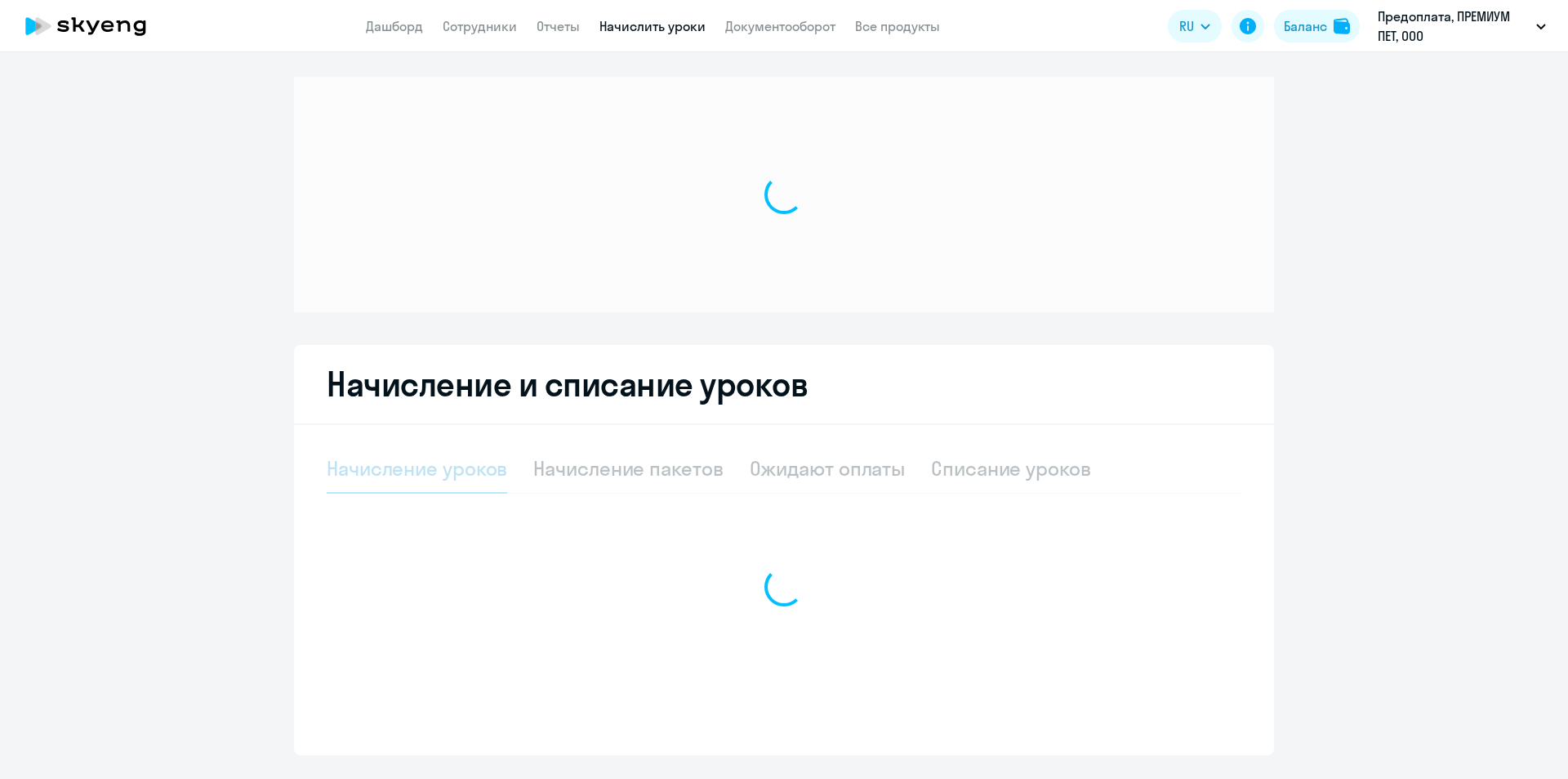
select select "10"
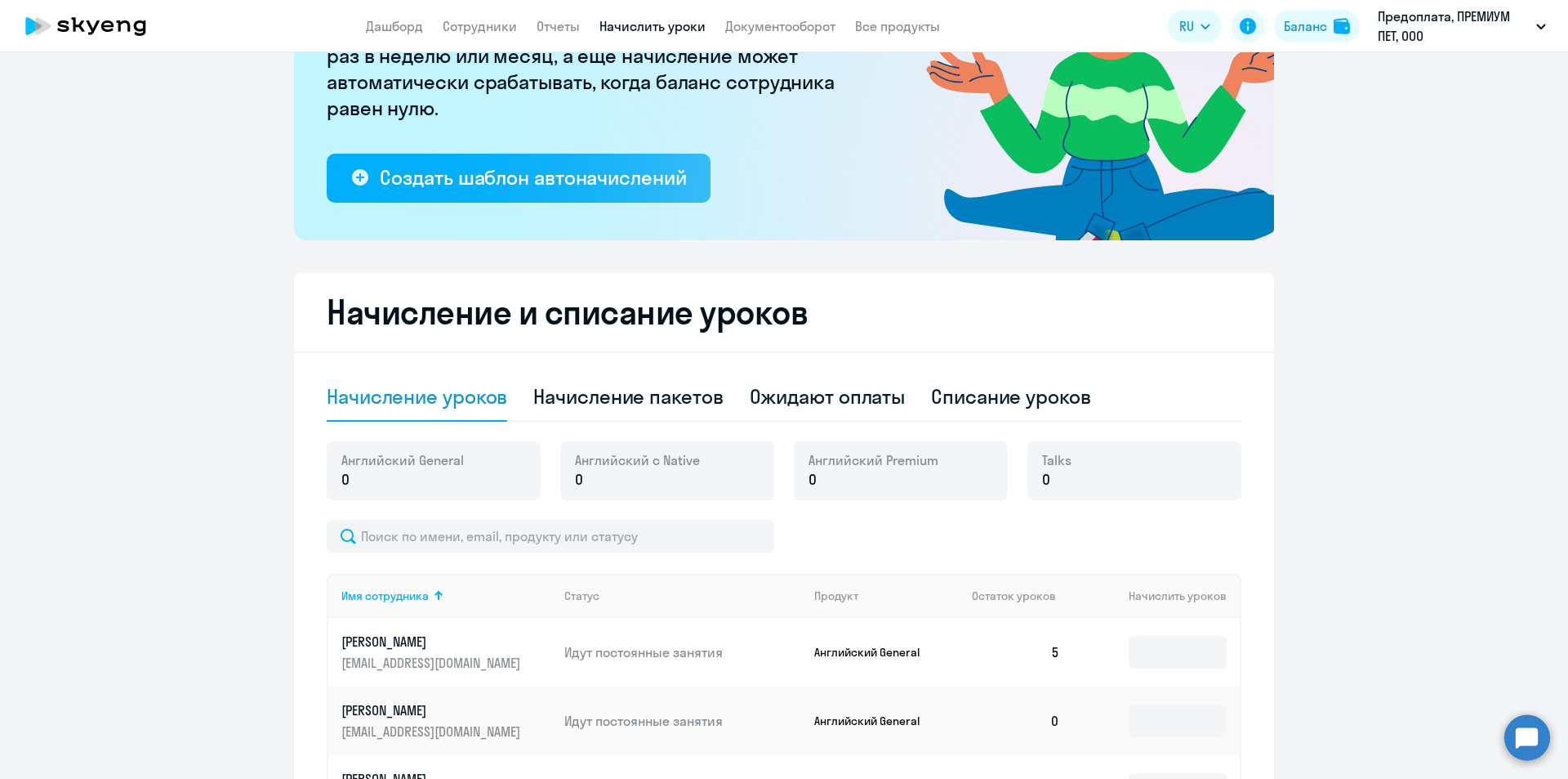
scroll to position [245, 0]
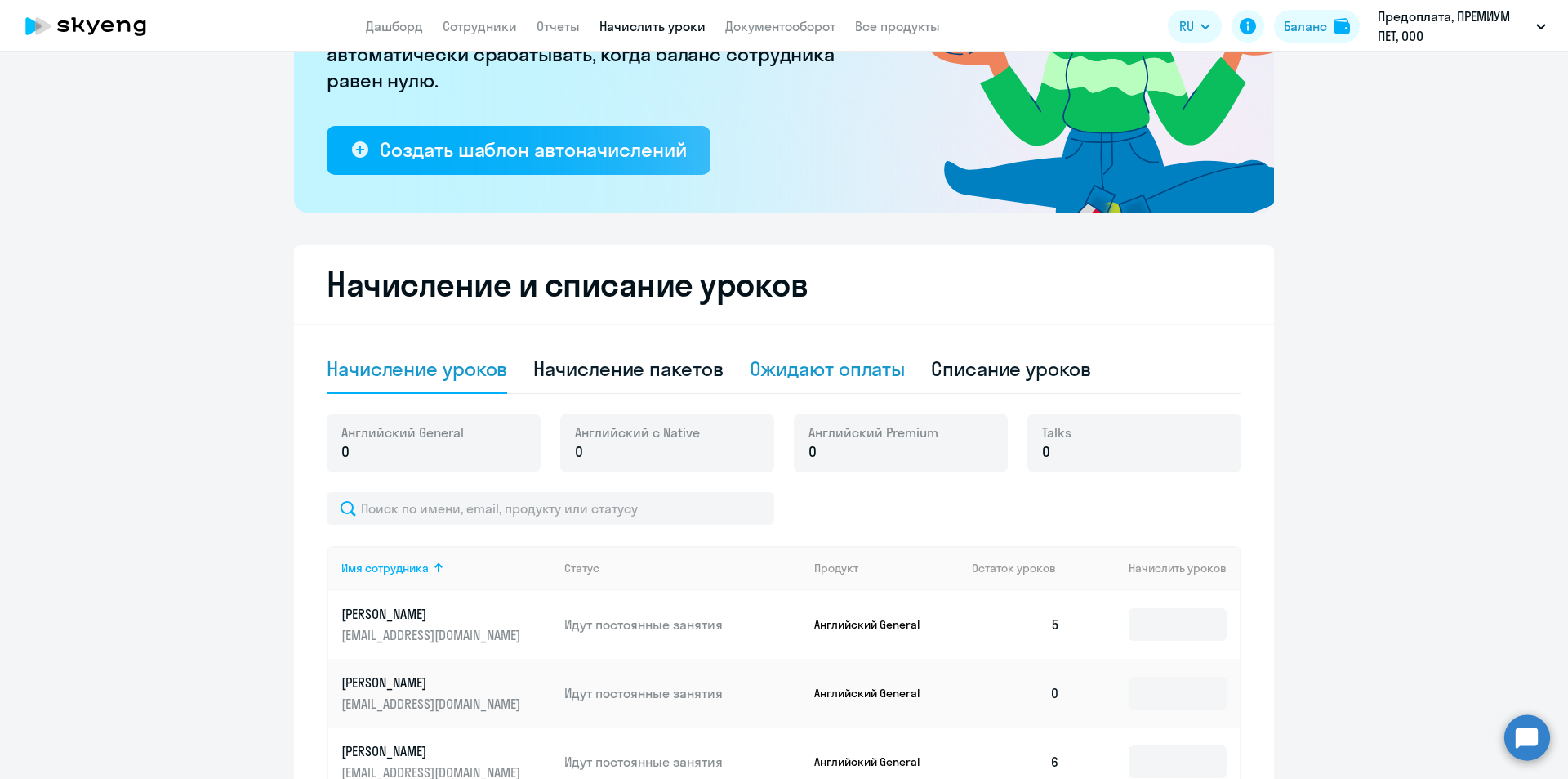
click at [769, 364] on div "Ожидают оплаты" at bounding box center [828, 368] width 156 height 26
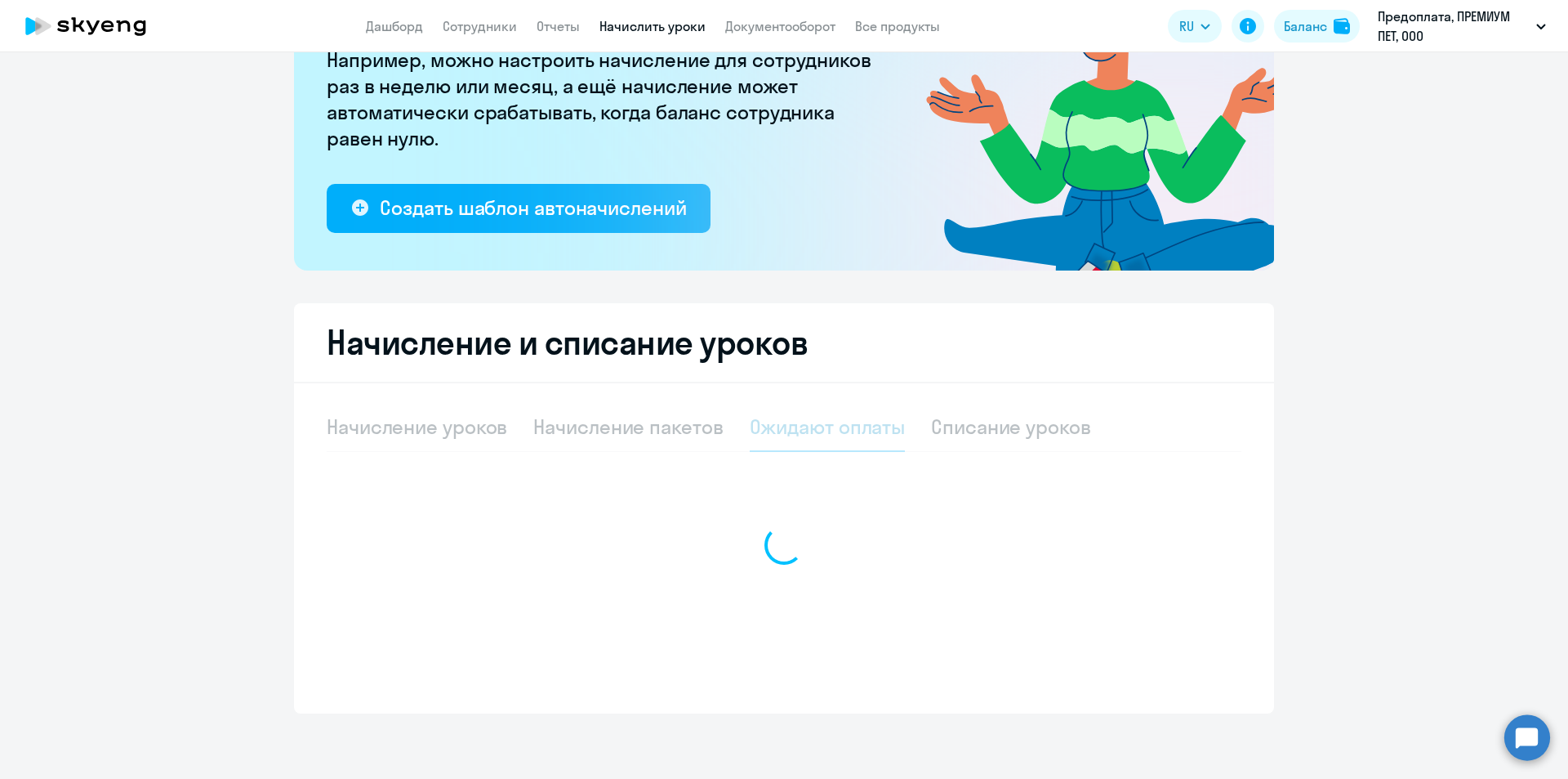
scroll to position [187, 0]
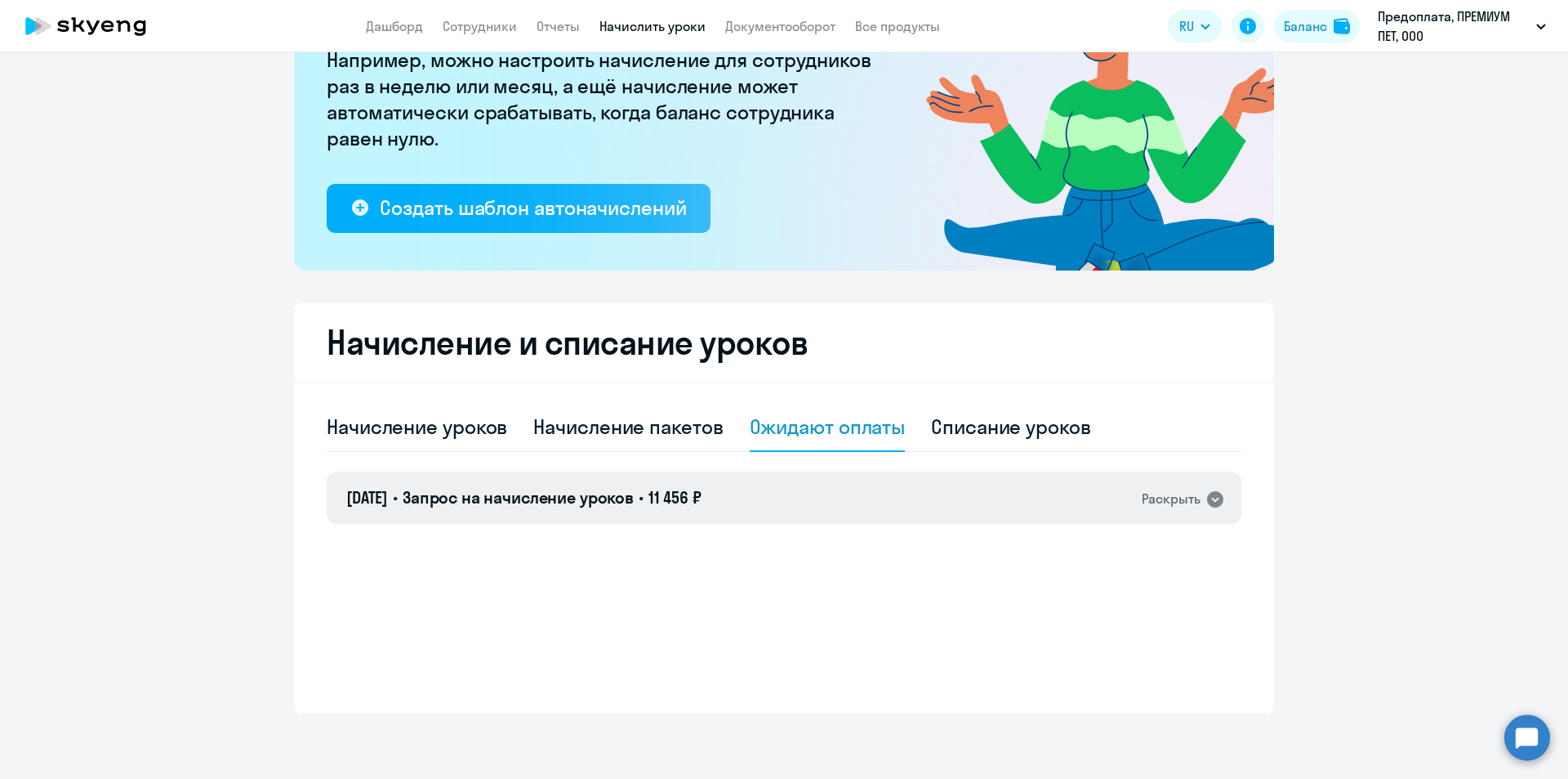
click at [659, 497] on h4 "[DATE] • Запрос на начисление уроков • 11 456 ₽" at bounding box center [524, 498] width 355 height 23
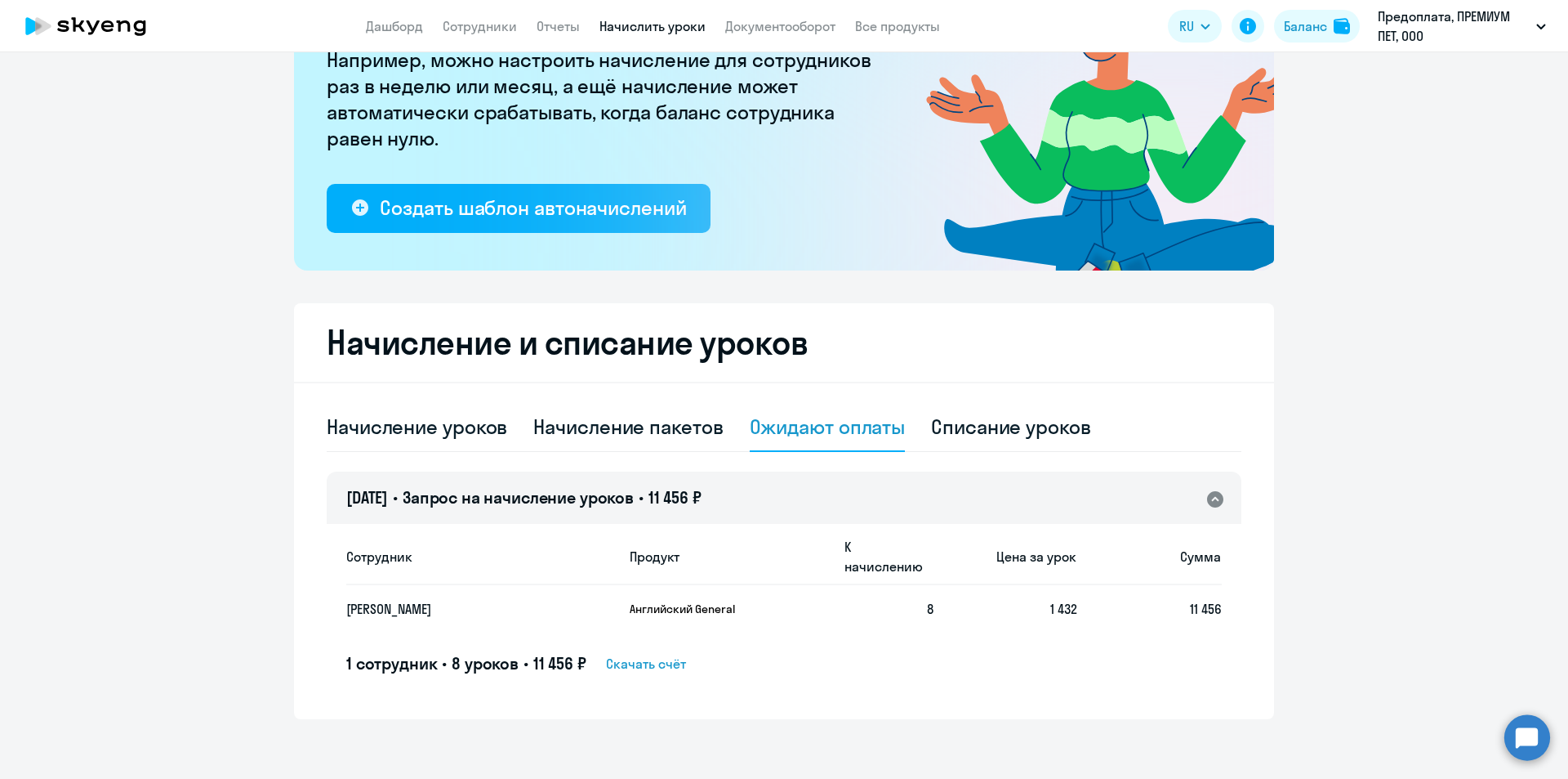
click at [654, 654] on span "Скачать счёт" at bounding box center [645, 664] width 80 height 19
